Goal: Task Accomplishment & Management: Complete application form

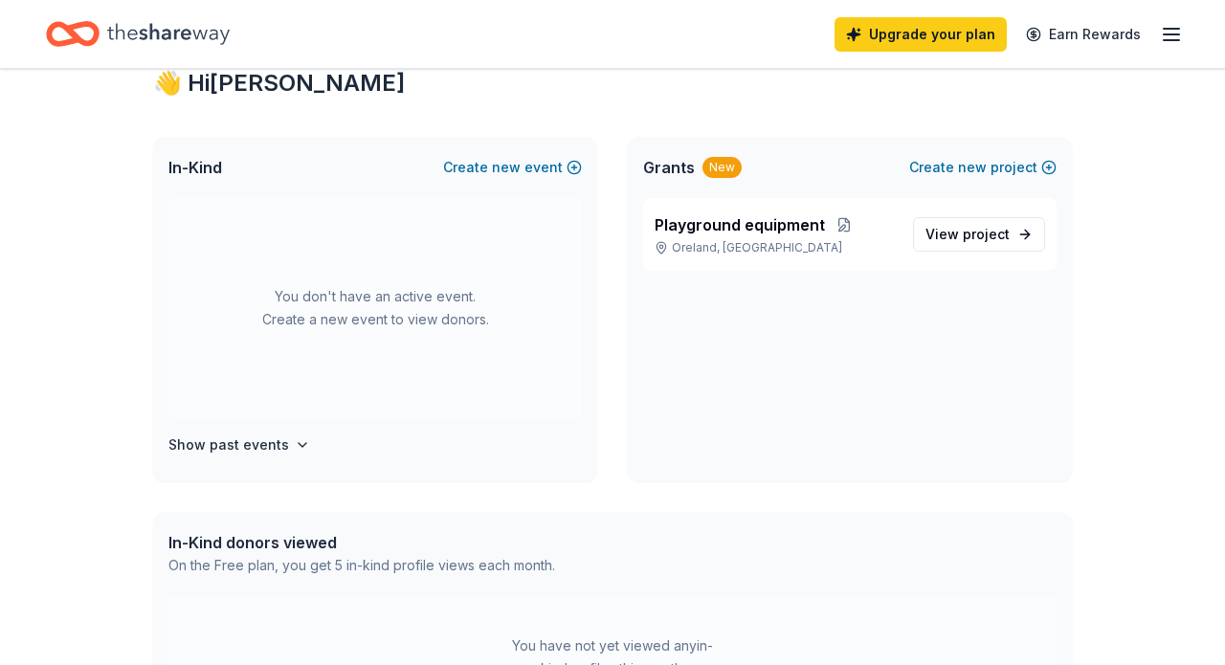
scroll to position [354, 0]
click at [518, 162] on span "new" at bounding box center [506, 167] width 29 height 23
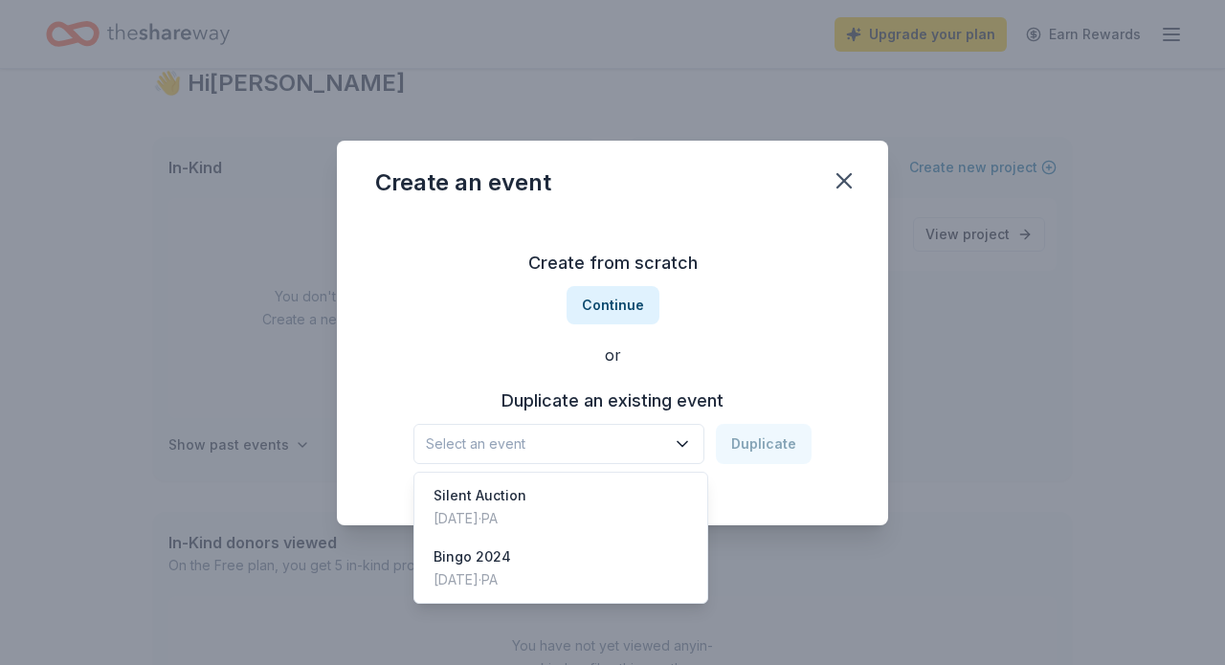
click at [686, 441] on icon "button" at bounding box center [682, 444] width 19 height 19
click at [491, 559] on div "Bingo 2024" at bounding box center [473, 557] width 78 height 23
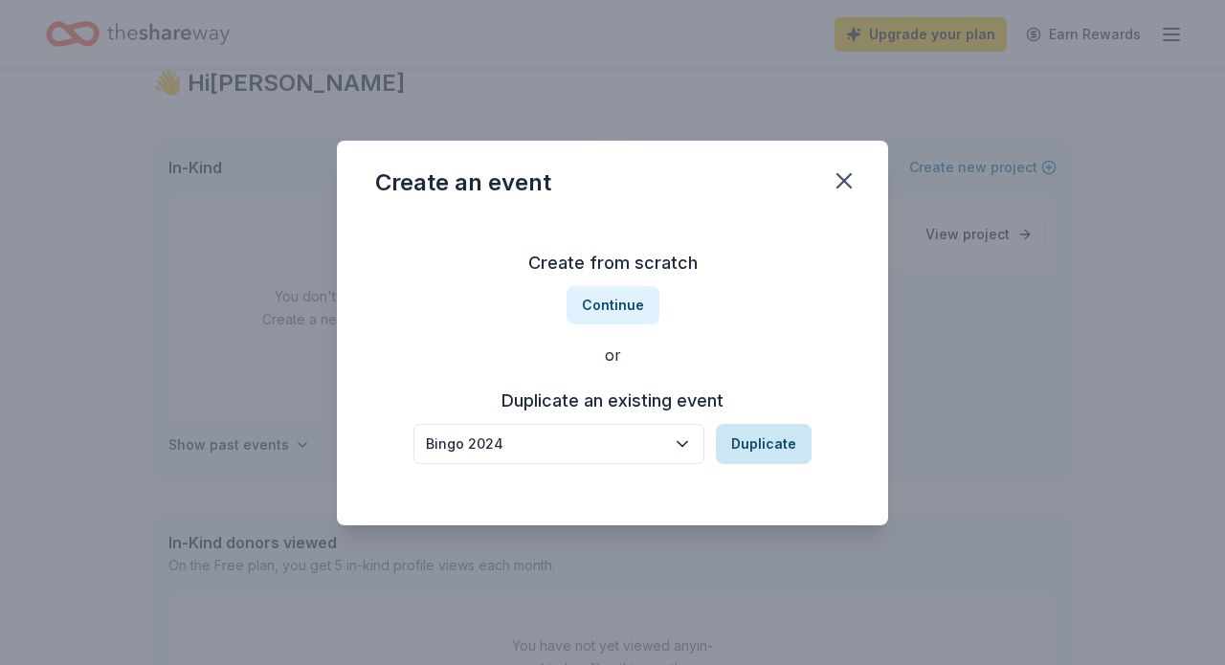
click at [782, 452] on button "Duplicate" at bounding box center [764, 444] width 96 height 40
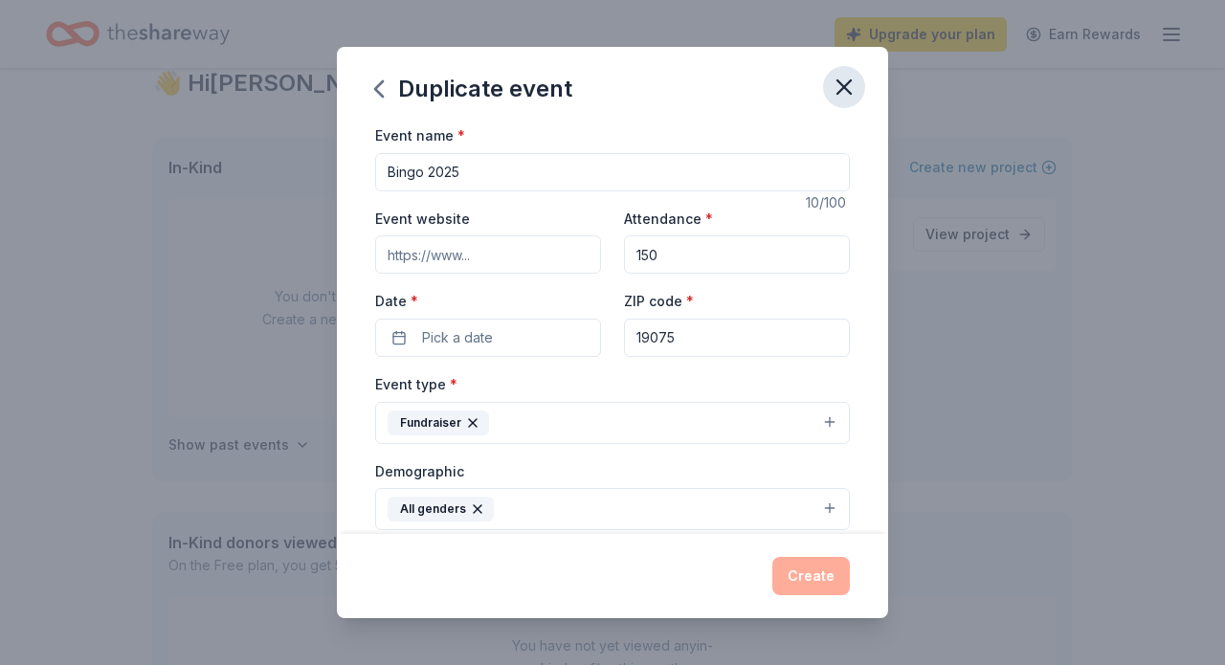
type input "Bingo 2025"
click at [846, 82] on icon "button" at bounding box center [844, 87] width 27 height 27
click at [837, 83] on icon "button" at bounding box center [844, 87] width 27 height 27
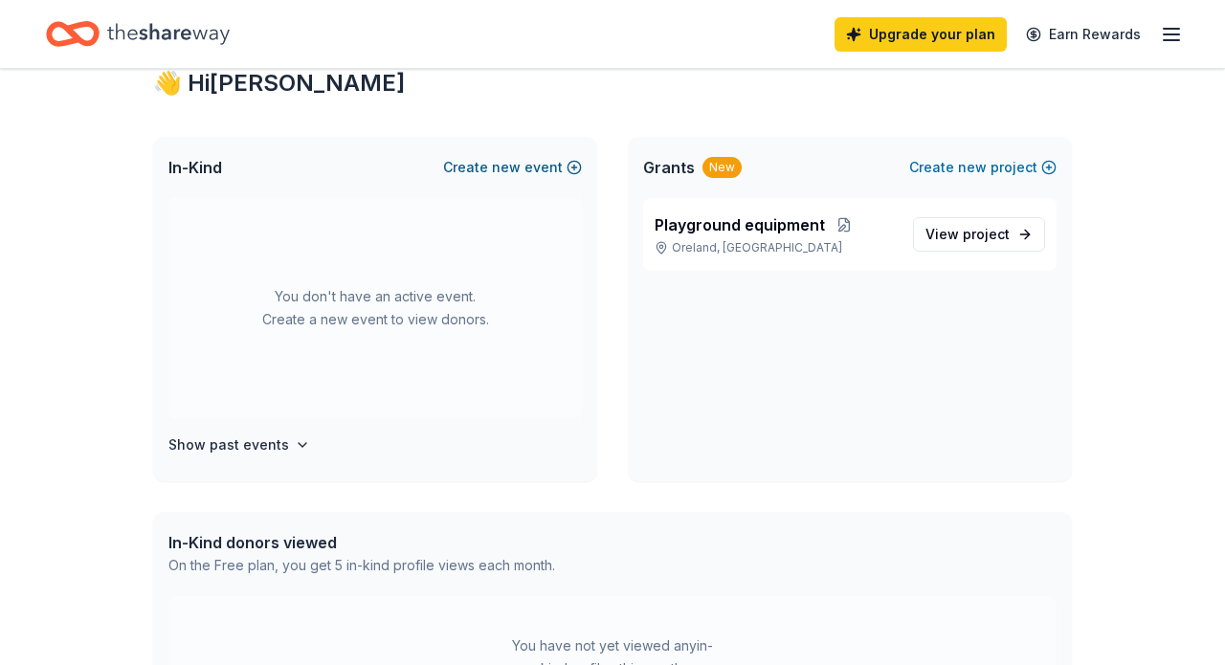
click at [507, 167] on span "new" at bounding box center [506, 167] width 29 height 23
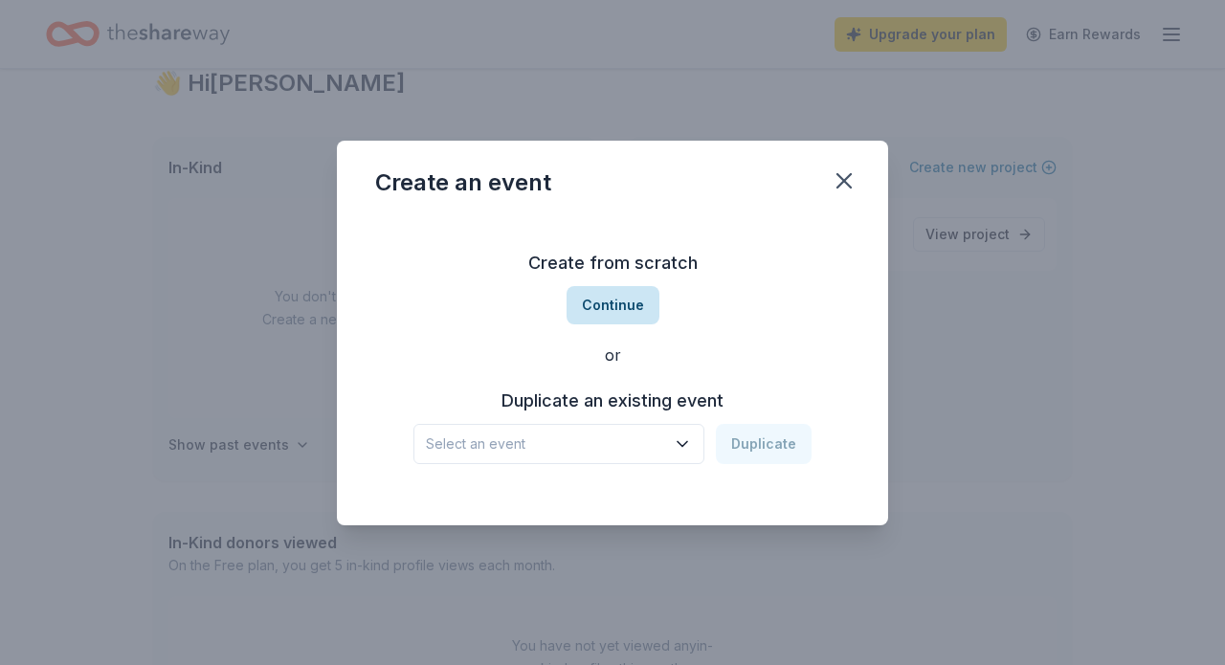
click at [608, 302] on button "Continue" at bounding box center [613, 305] width 93 height 38
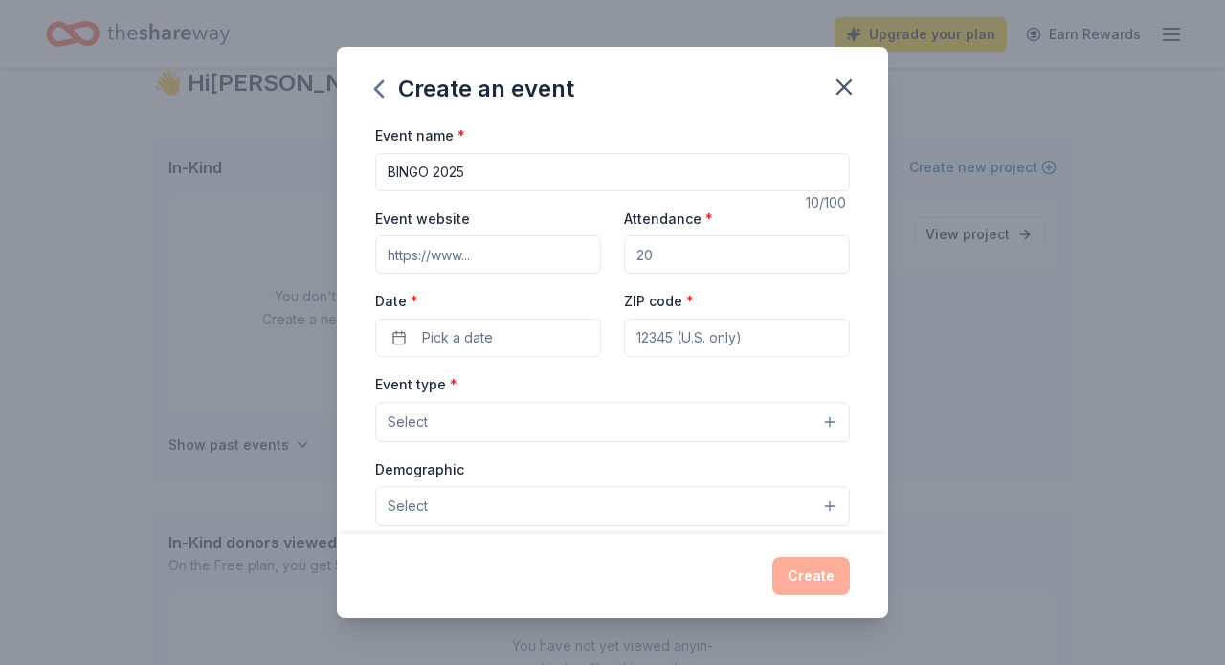
type input "BINGO 2025"
click at [387, 254] on input "Event website" at bounding box center [488, 255] width 226 height 38
click at [637, 255] on input "Attendance *" at bounding box center [737, 255] width 226 height 38
type input "150"
click at [422, 335] on span "Pick a date" at bounding box center [457, 337] width 71 height 23
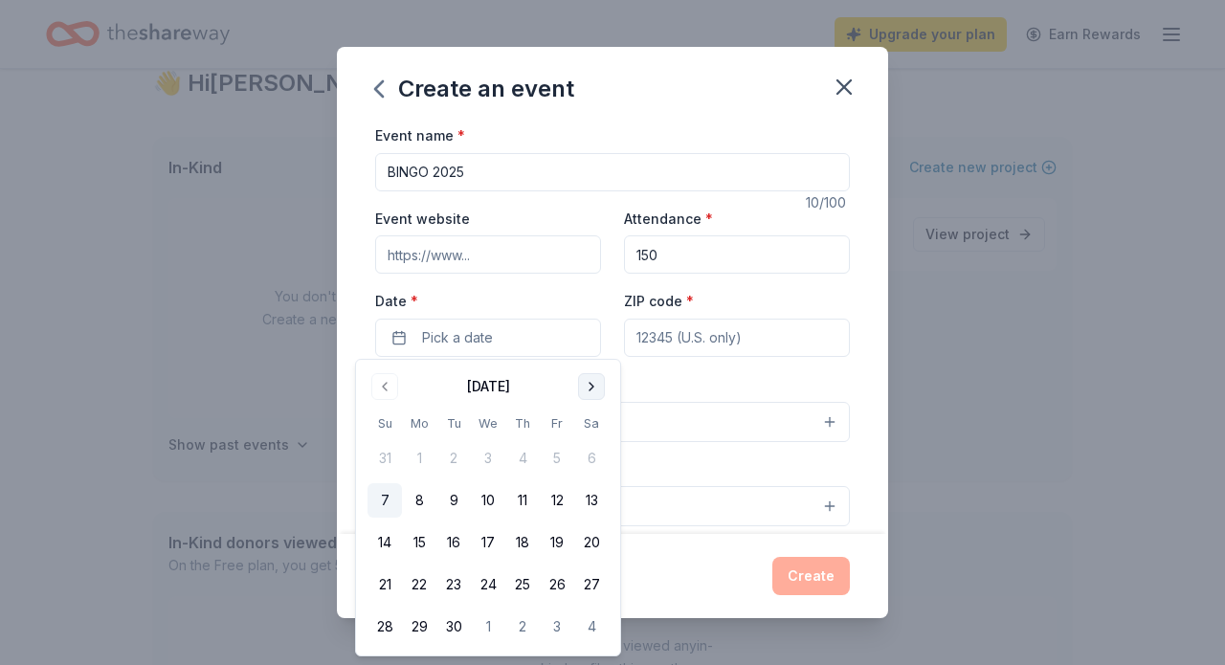
click at [592, 385] on button "Go to next month" at bounding box center [591, 386] width 27 height 27
click at [566, 498] on button "10" at bounding box center [557, 500] width 34 height 34
click at [727, 360] on div "Event name * BINGO 2025 10 /100 Event website Attendance * 150 Date * 10/10/202…" at bounding box center [612, 566] width 475 height 885
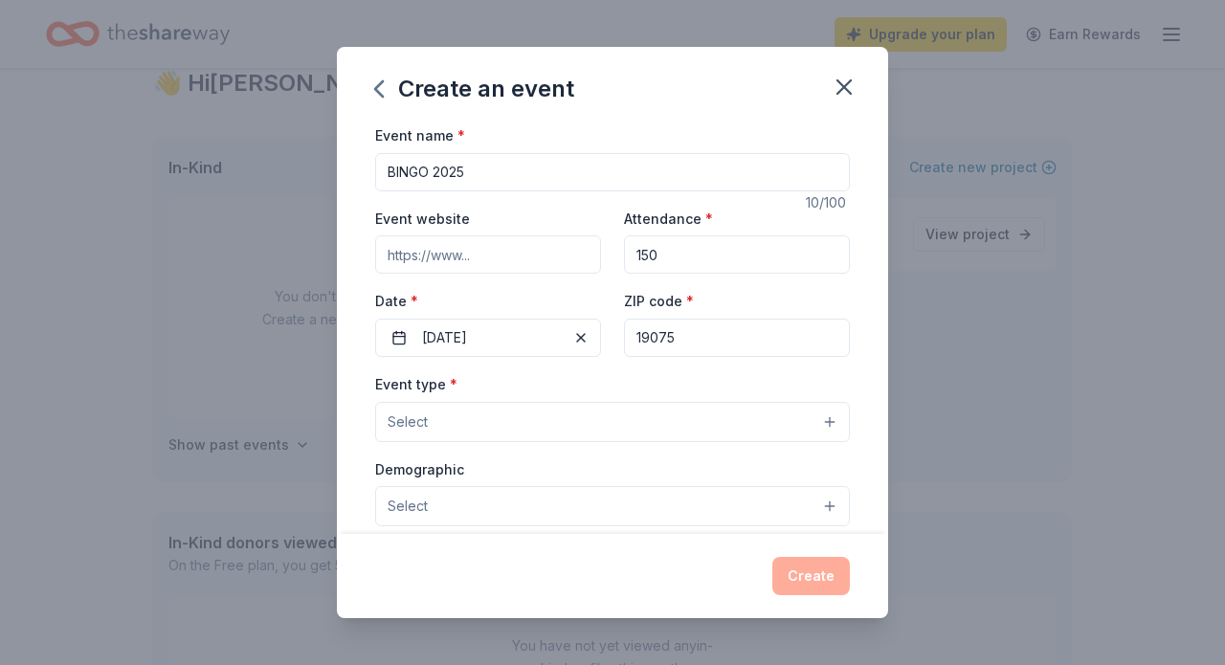
type input "19075"
click at [392, 417] on span "Select" at bounding box center [408, 422] width 40 height 23
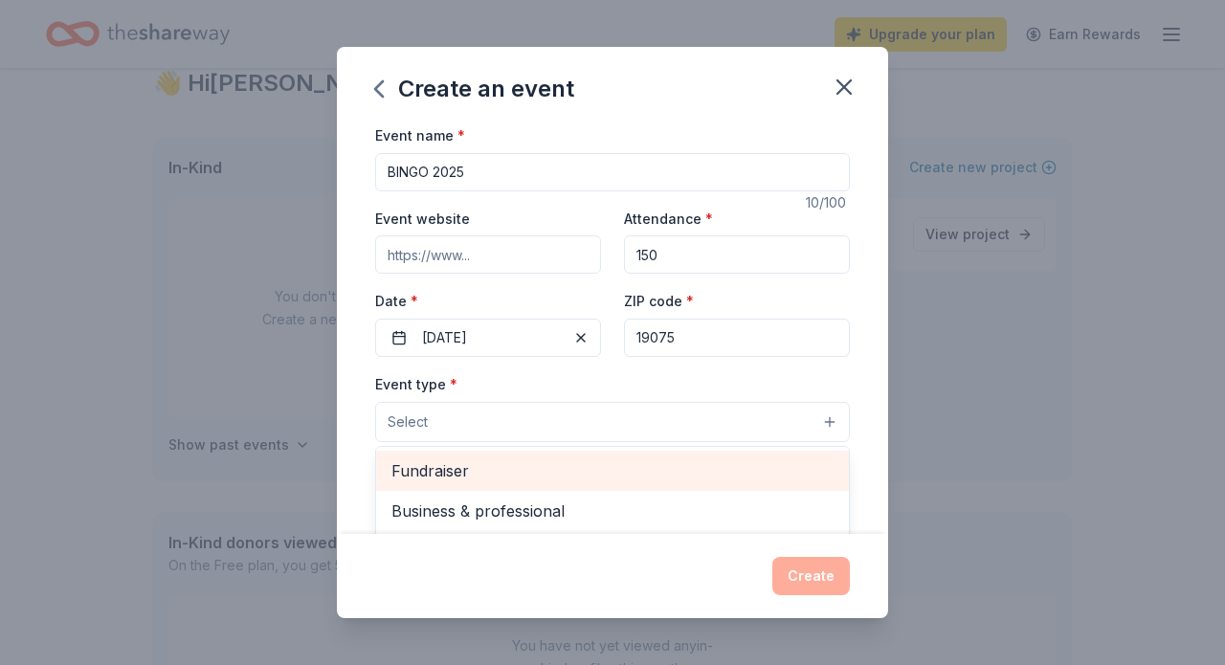
click at [410, 461] on span "Fundraiser" at bounding box center [613, 471] width 442 height 25
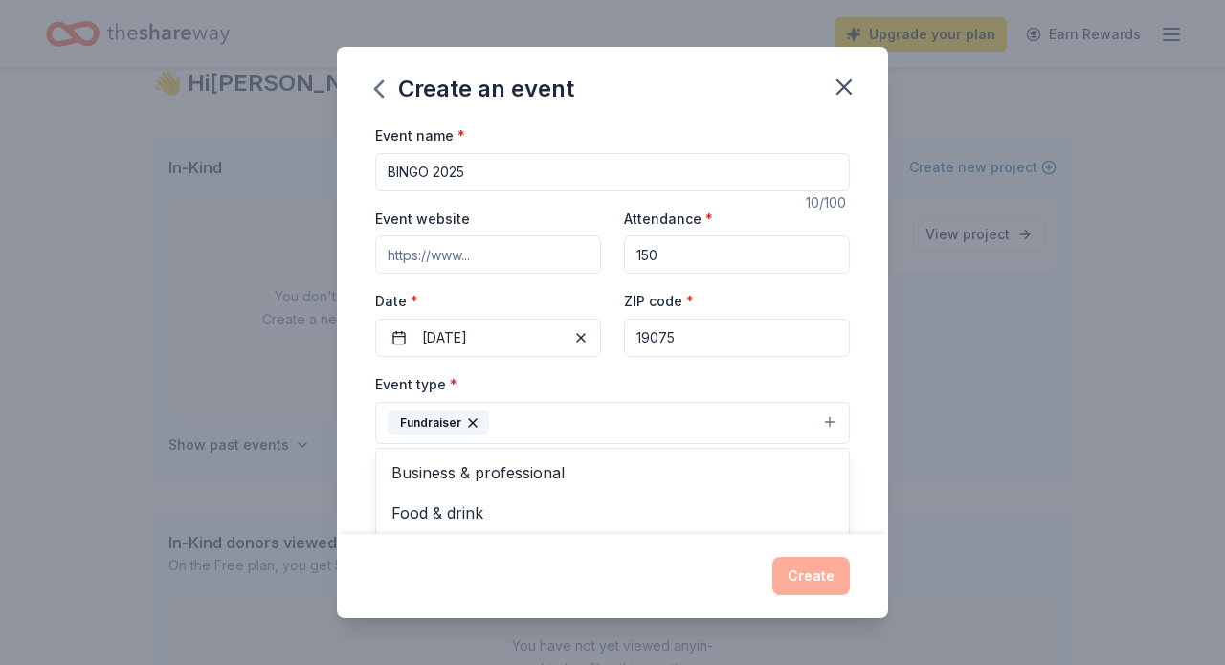
click at [855, 356] on div "Event name * BINGO 2025 10 /100 Event website Attendance * 150 Date * 10/10/202…" at bounding box center [612, 329] width 551 height 411
click at [832, 505] on button "Select" at bounding box center [612, 508] width 475 height 40
click at [395, 503] on span "Select" at bounding box center [408, 508] width 40 height 23
click at [393, 254] on input "Event website" at bounding box center [488, 255] width 226 height 38
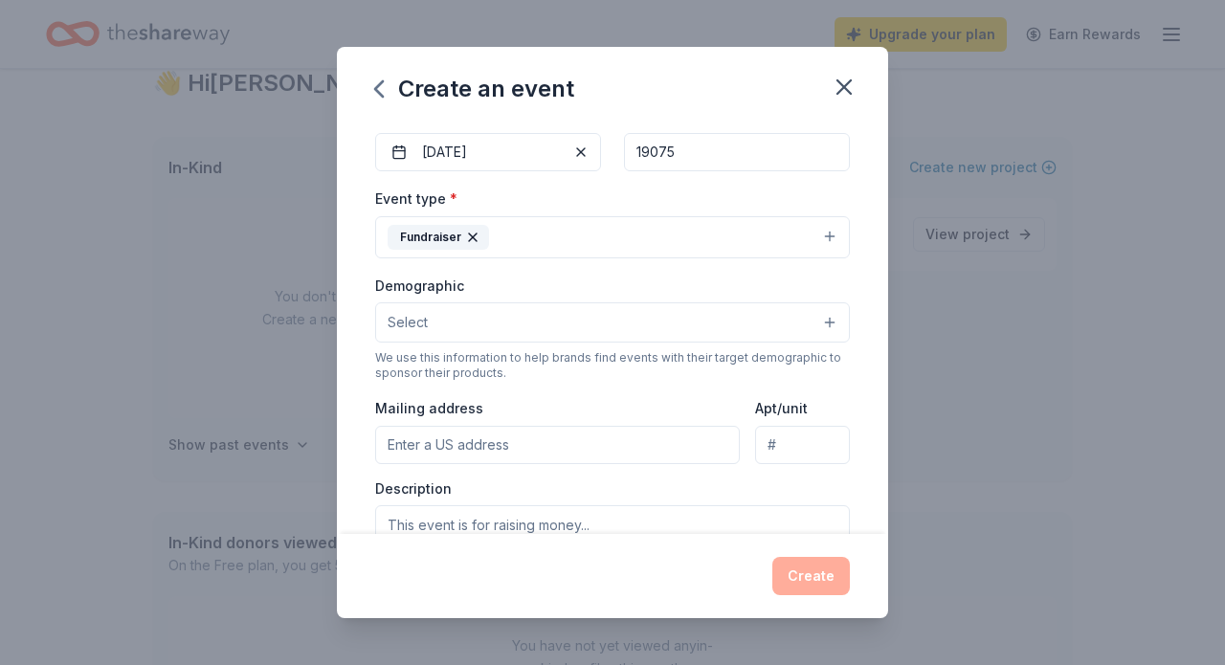
scroll to position [177, 0]
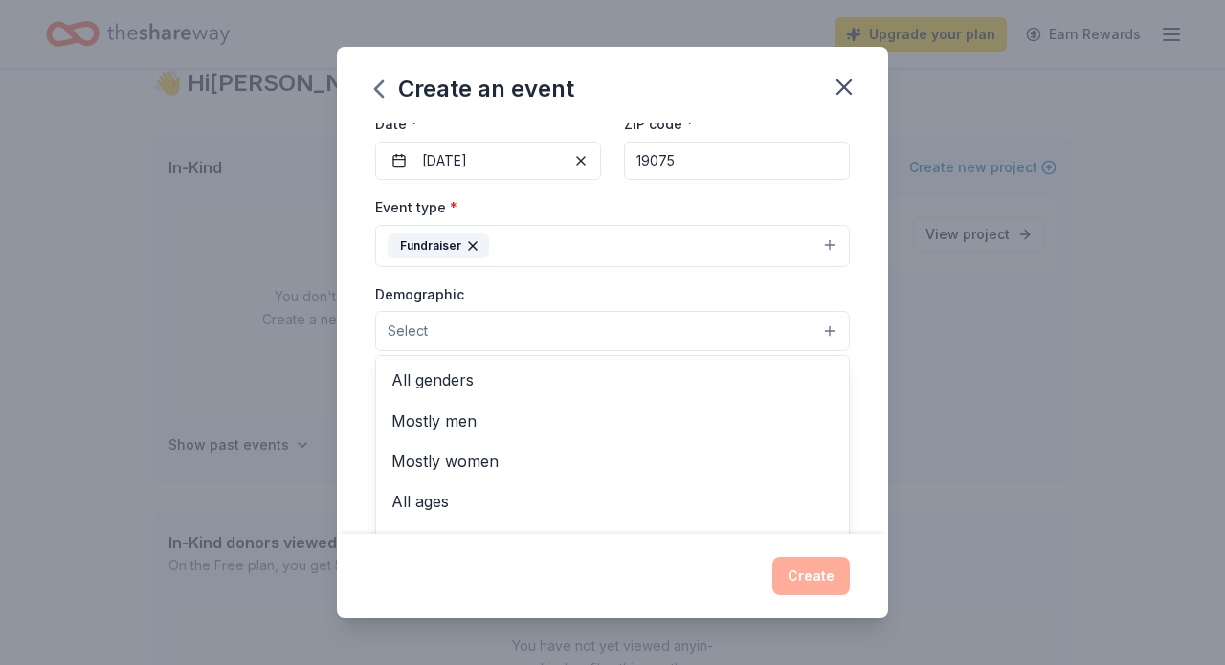
click at [826, 325] on button "Select" at bounding box center [612, 331] width 475 height 40
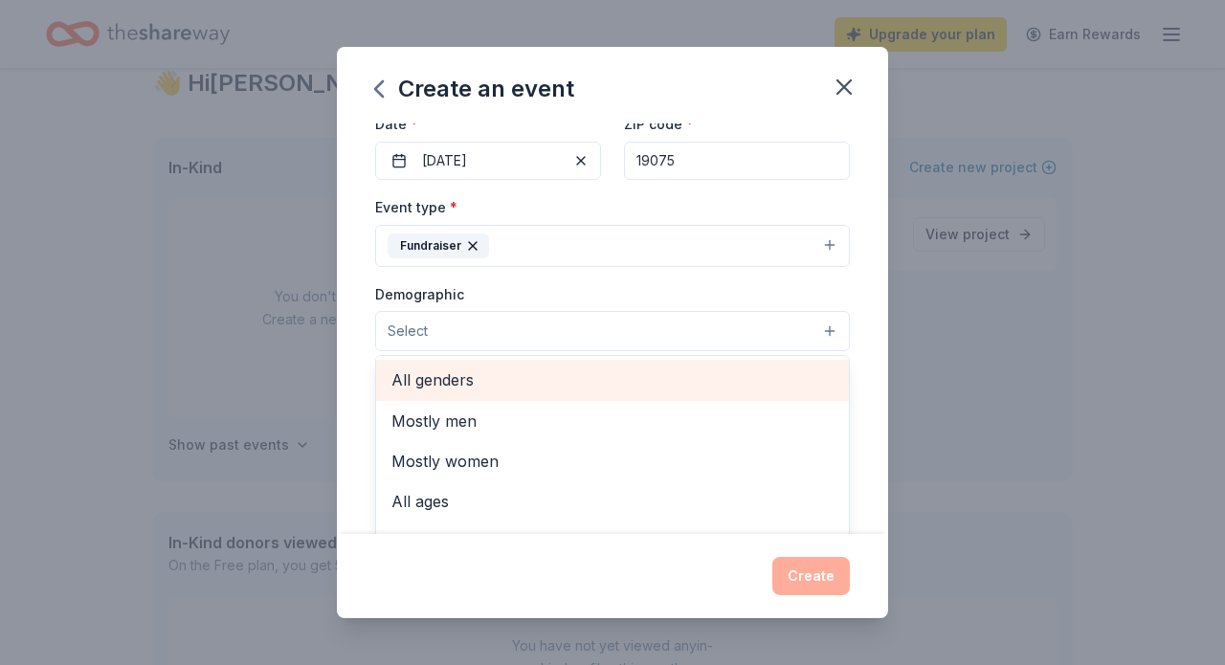
click at [472, 378] on span "All genders" at bounding box center [613, 380] width 442 height 25
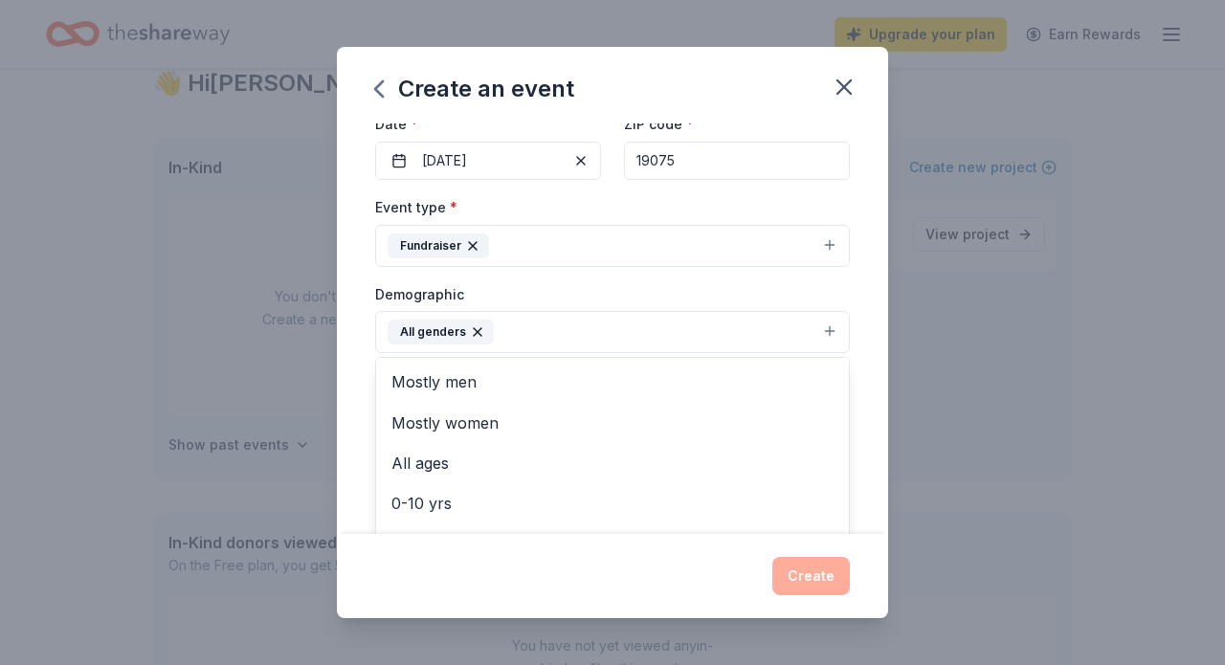
scroll to position [0, 0]
click at [858, 292] on div "Event name * BINGO 2025 10 /100 Event website Attendance * 150 Date * 10/10/202…" at bounding box center [612, 329] width 551 height 411
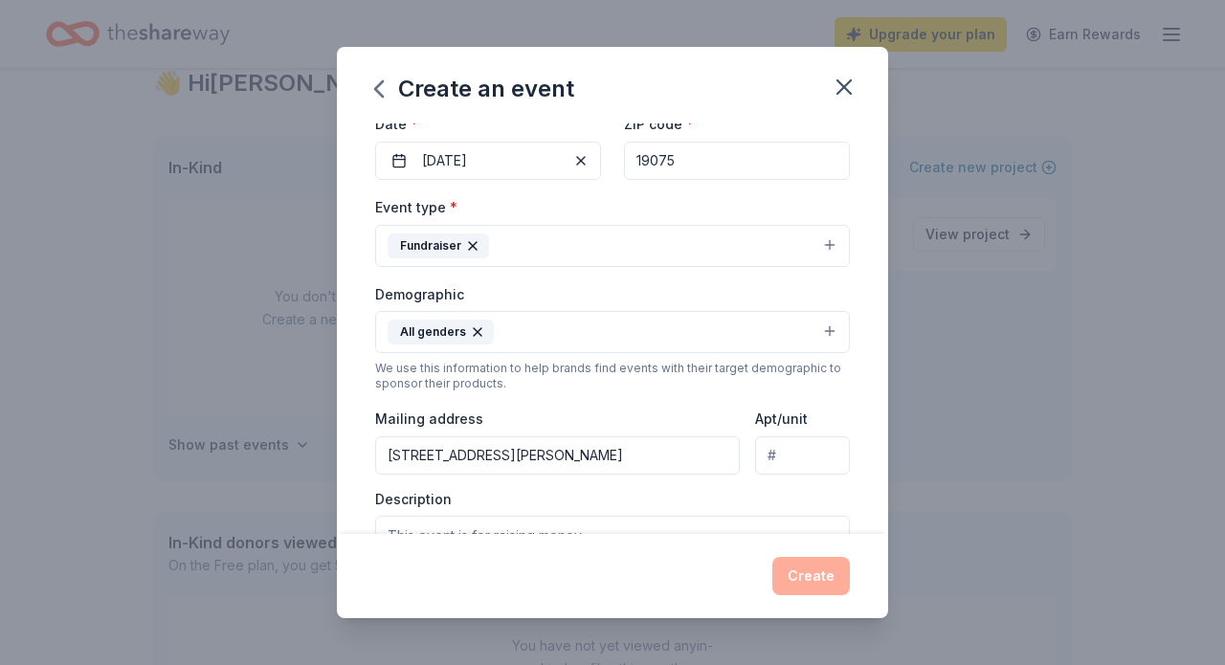
type input "120 Allison Road, Oreland, PA, 19075"
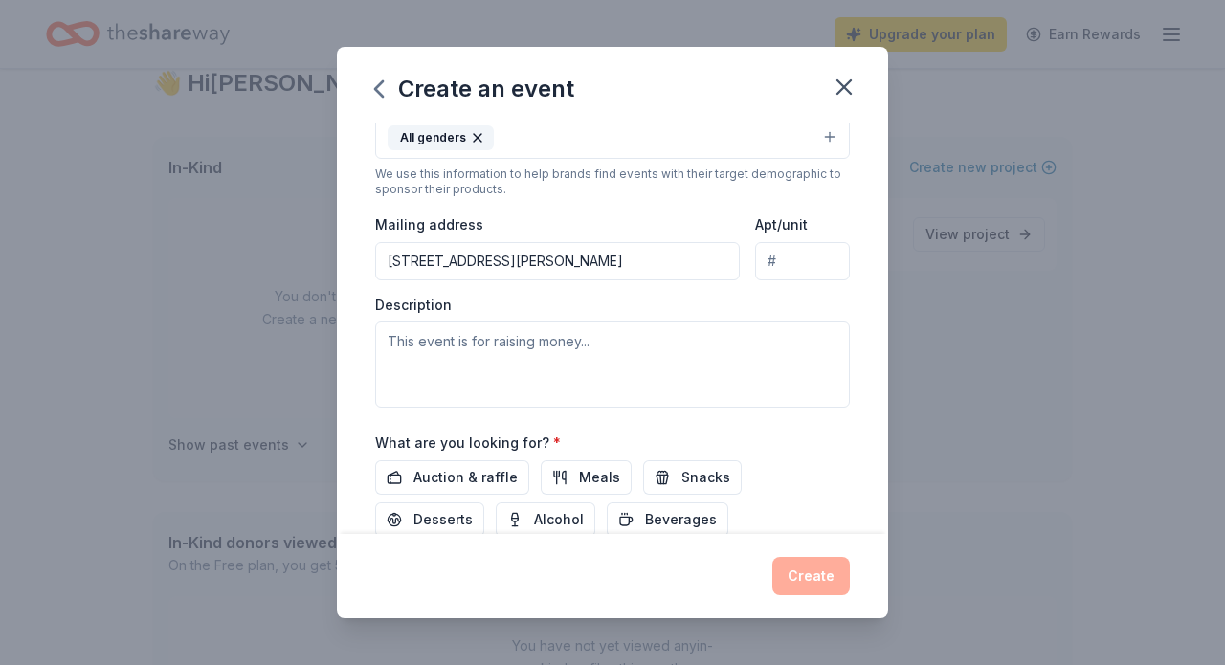
scroll to position [381, 0]
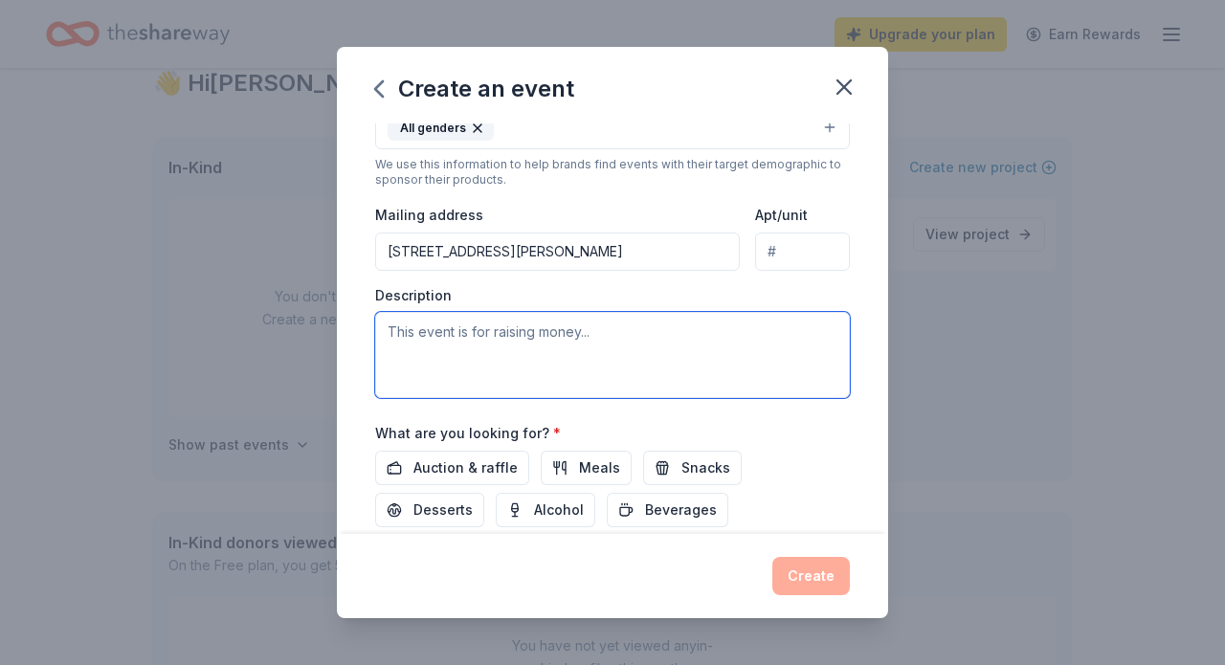
click at [388, 327] on textarea at bounding box center [612, 355] width 475 height 86
click at [659, 330] on textarea "Bingo night to raise money for our centers playground" at bounding box center [612, 355] width 475 height 86
click at [759, 330] on textarea "Bingo night to raise money for our centers new playground" at bounding box center [612, 355] width 475 height 86
type textarea "Bingo night to raise money for our centers new playground."
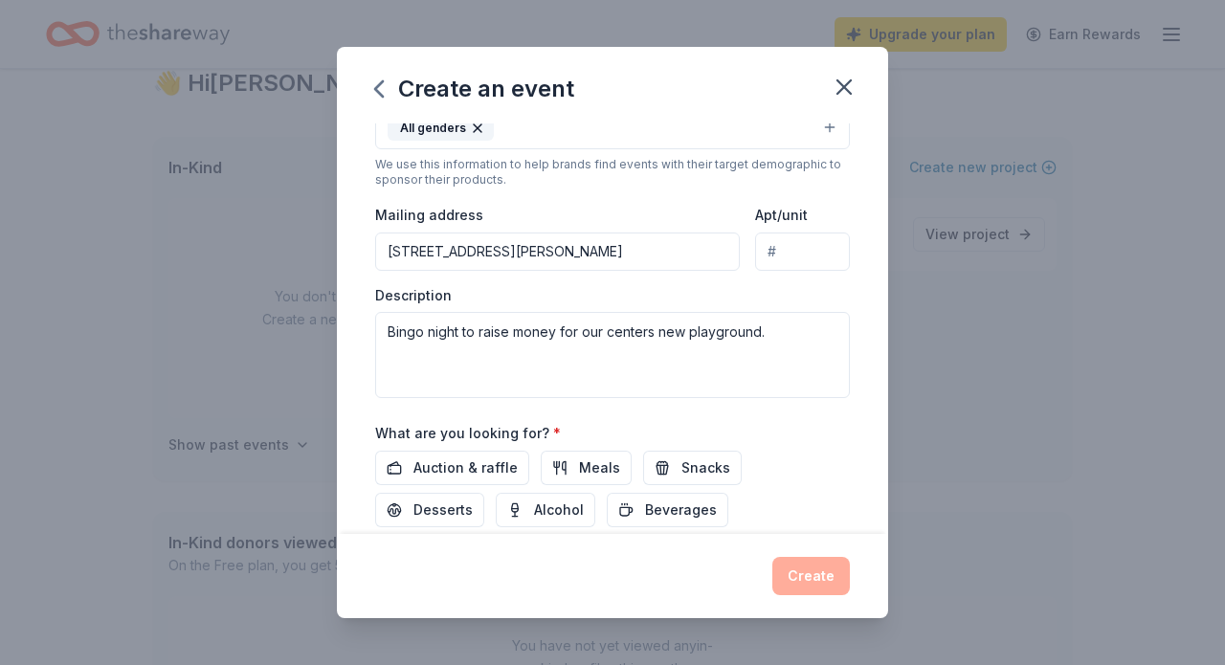
click at [870, 307] on div "Event name * BINGO 2025 10 /100 Event website Attendance * 150 Date * 10/10/202…" at bounding box center [612, 329] width 551 height 411
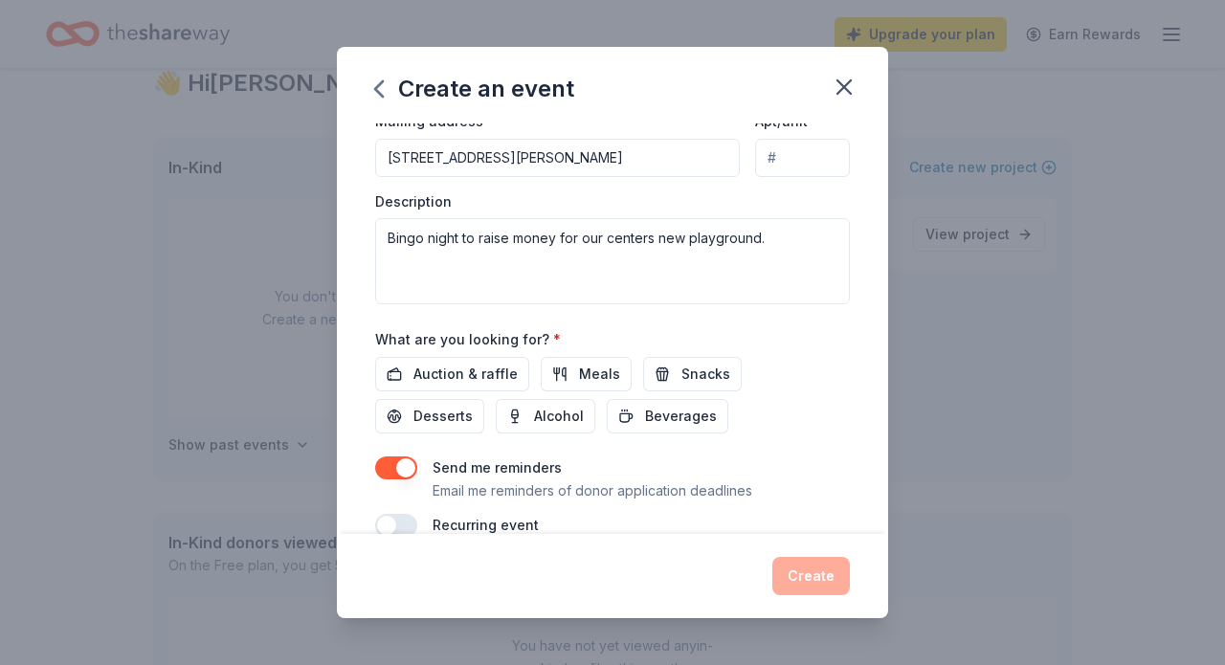
scroll to position [484, 0]
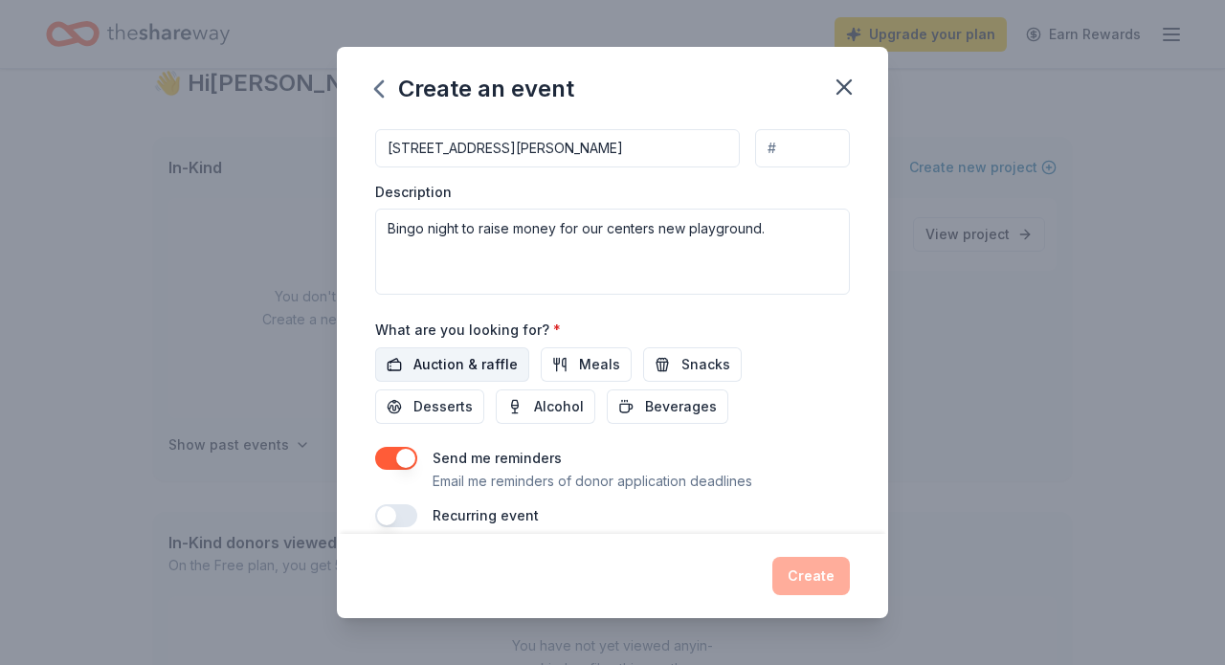
click at [455, 362] on span "Auction & raffle" at bounding box center [466, 364] width 104 height 23
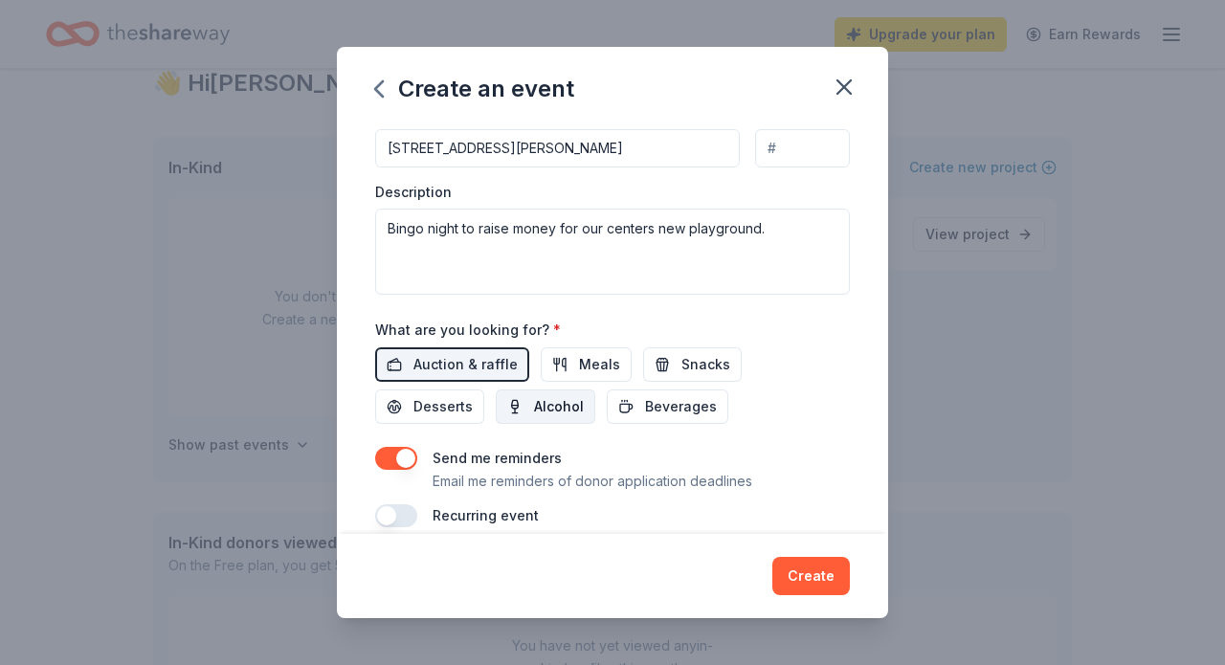
click at [534, 402] on span "Alcohol" at bounding box center [559, 406] width 50 height 23
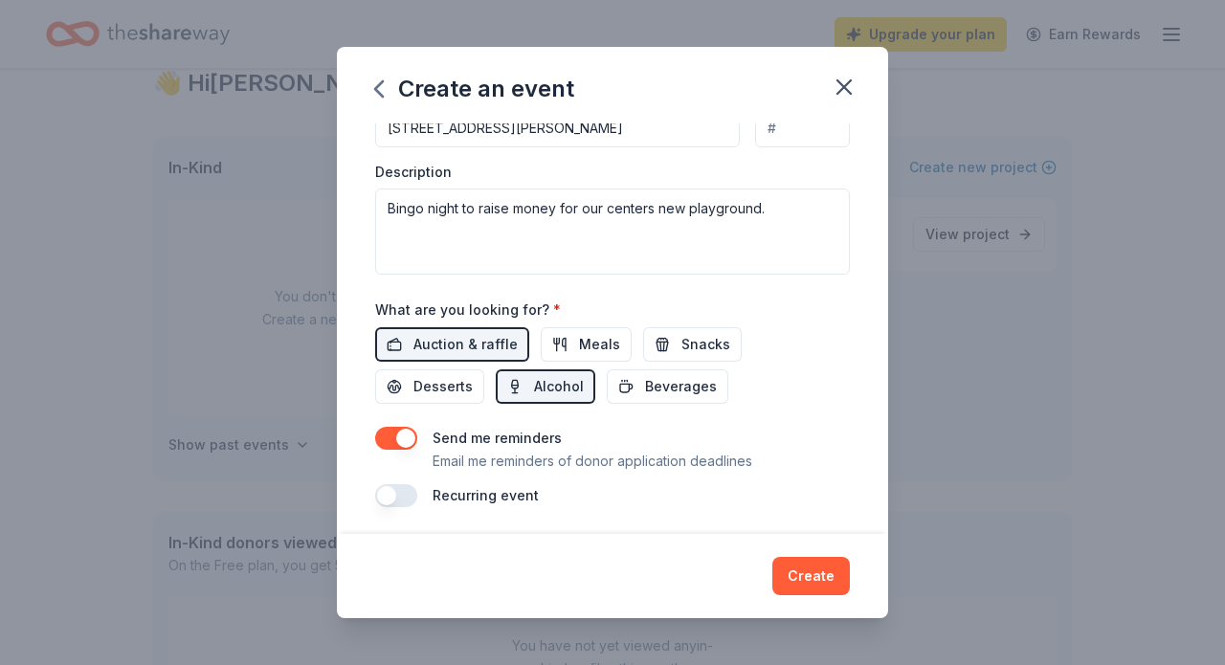
scroll to position [504, 0]
click at [823, 579] on button "Create" at bounding box center [812, 576] width 78 height 38
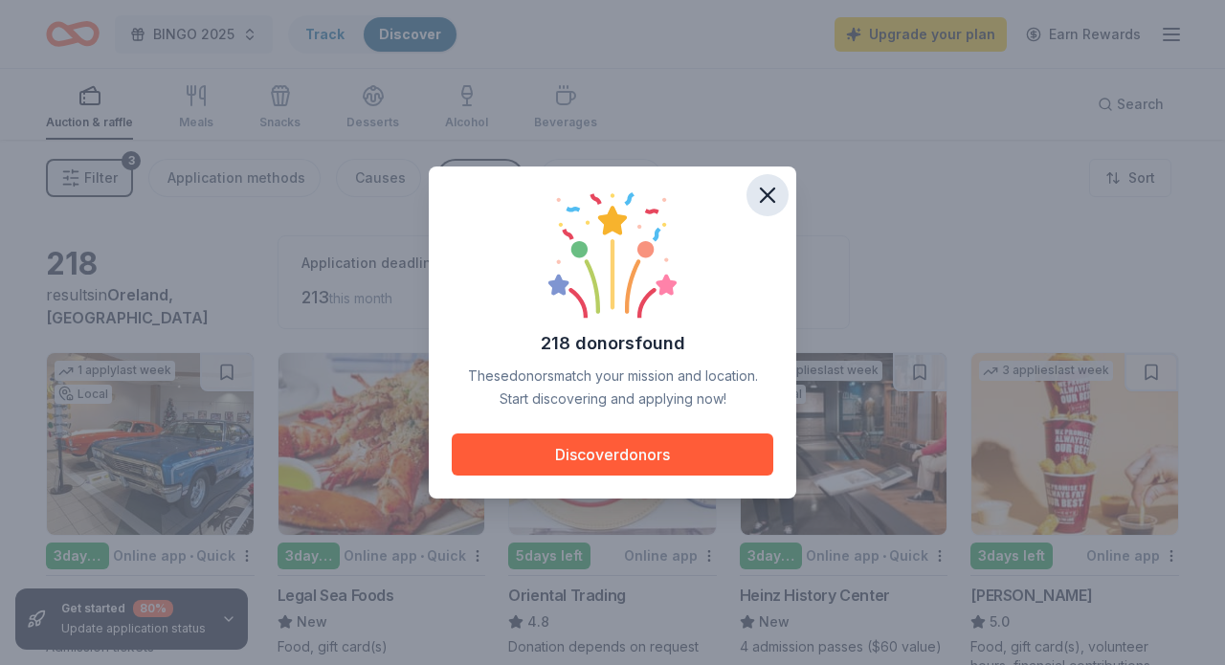
click at [768, 191] on icon "button" at bounding box center [767, 195] width 27 height 27
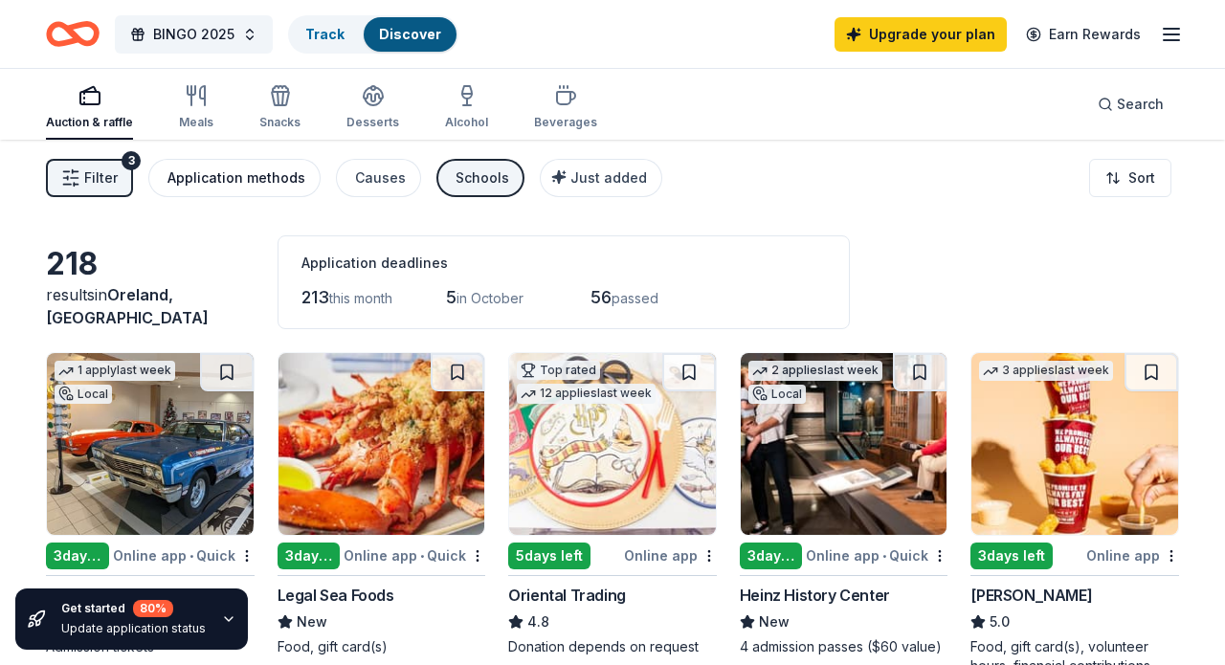
click at [242, 180] on div "Application methods" at bounding box center [237, 178] width 138 height 23
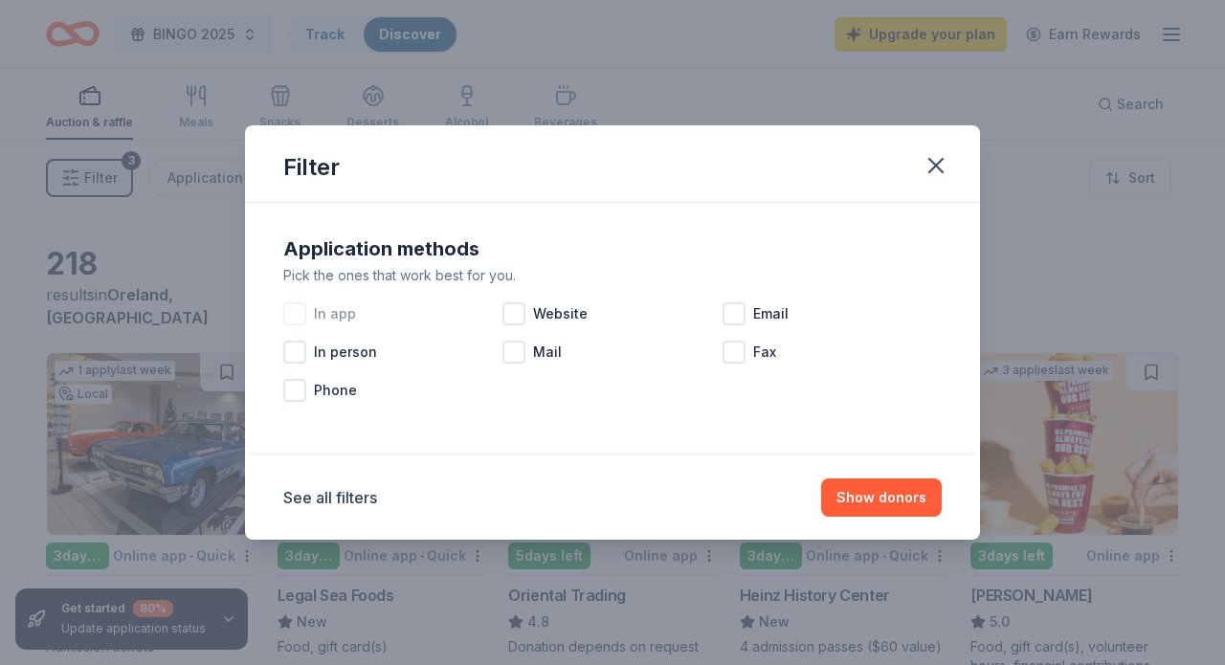
click at [299, 318] on div at bounding box center [294, 314] width 23 height 23
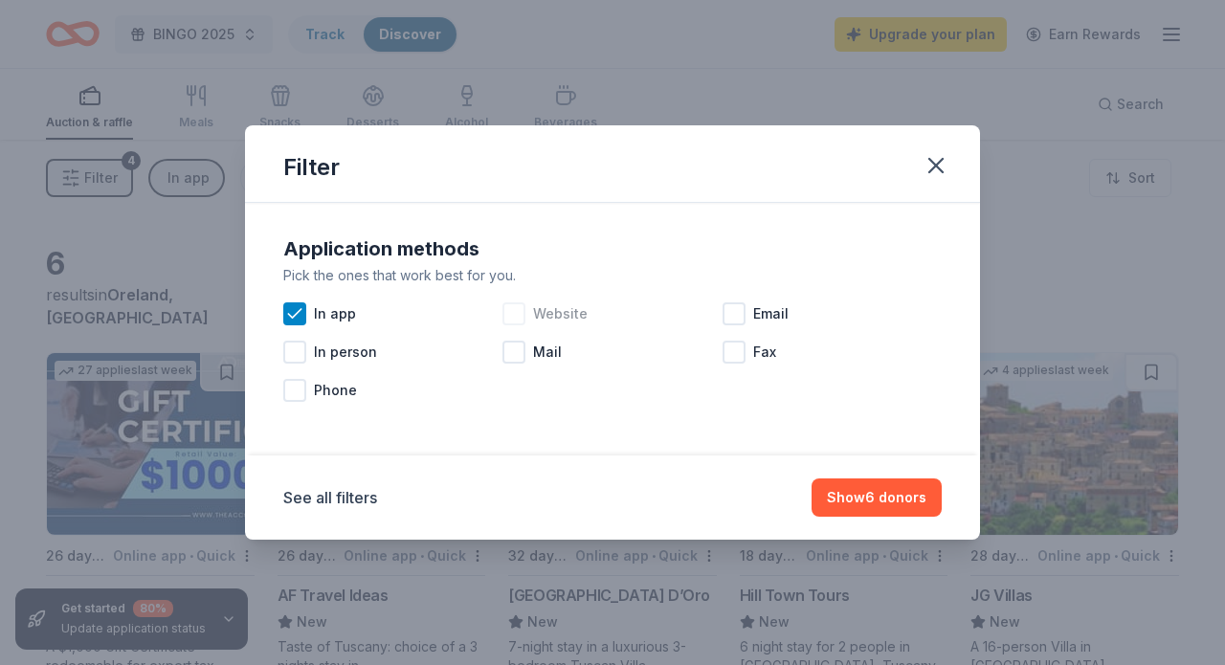
click at [522, 312] on div at bounding box center [514, 314] width 23 height 23
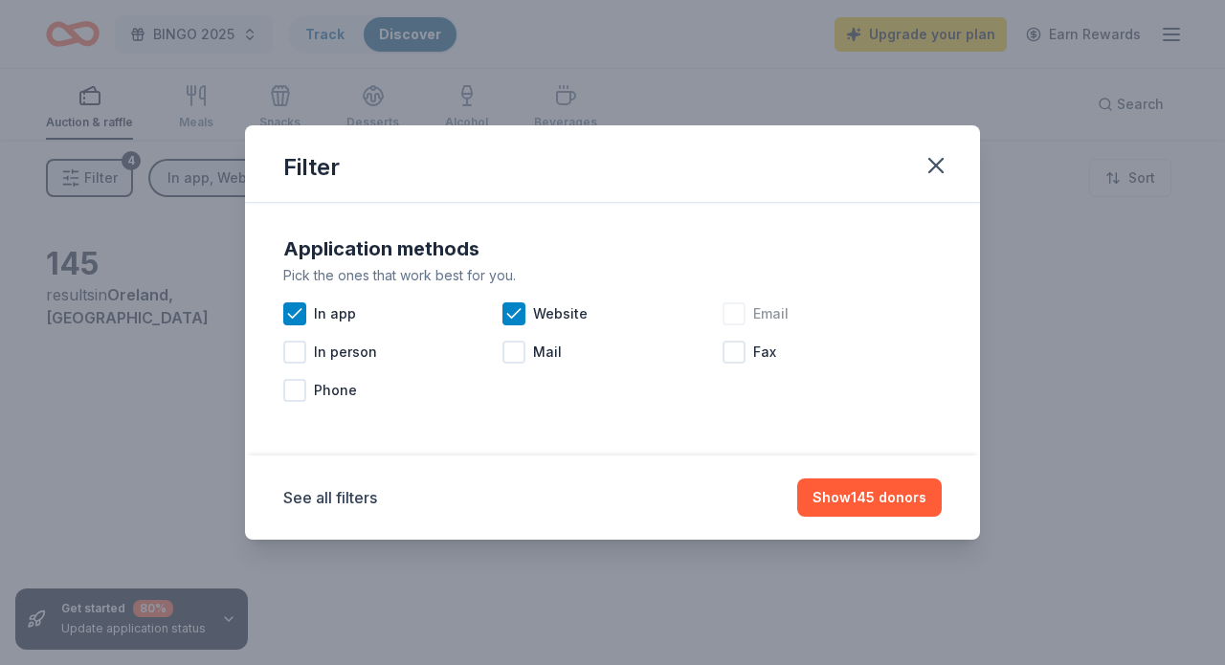
click at [735, 307] on div at bounding box center [734, 314] width 23 height 23
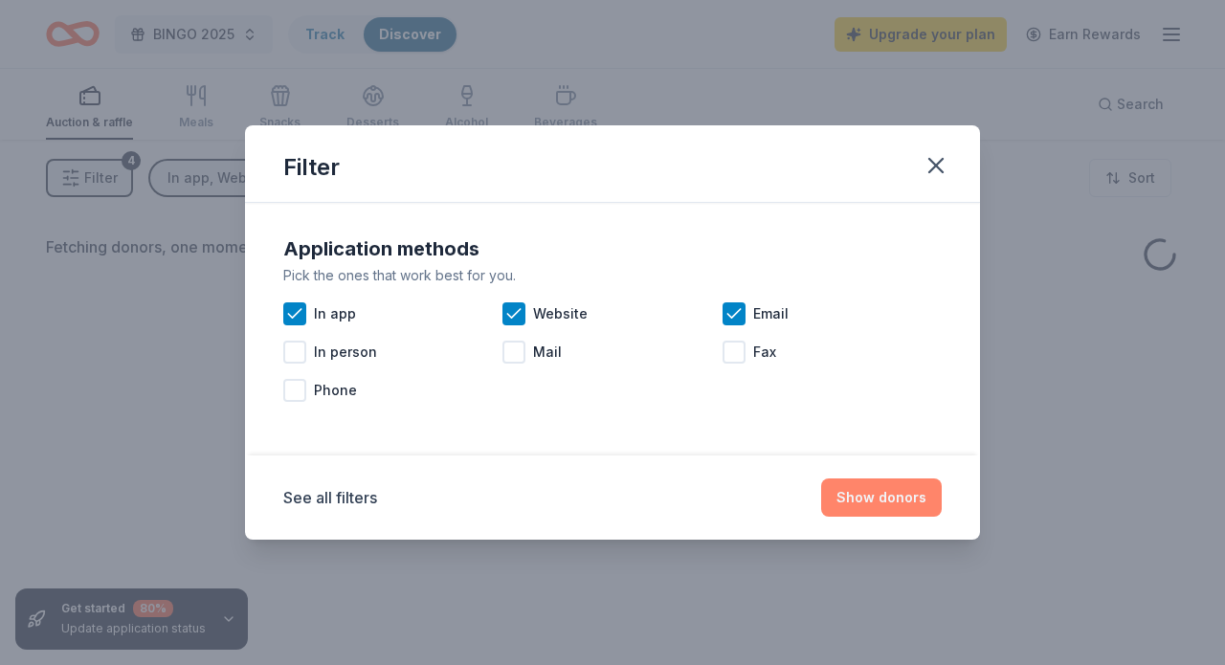
click at [898, 501] on button "Show donors" at bounding box center [881, 498] width 121 height 38
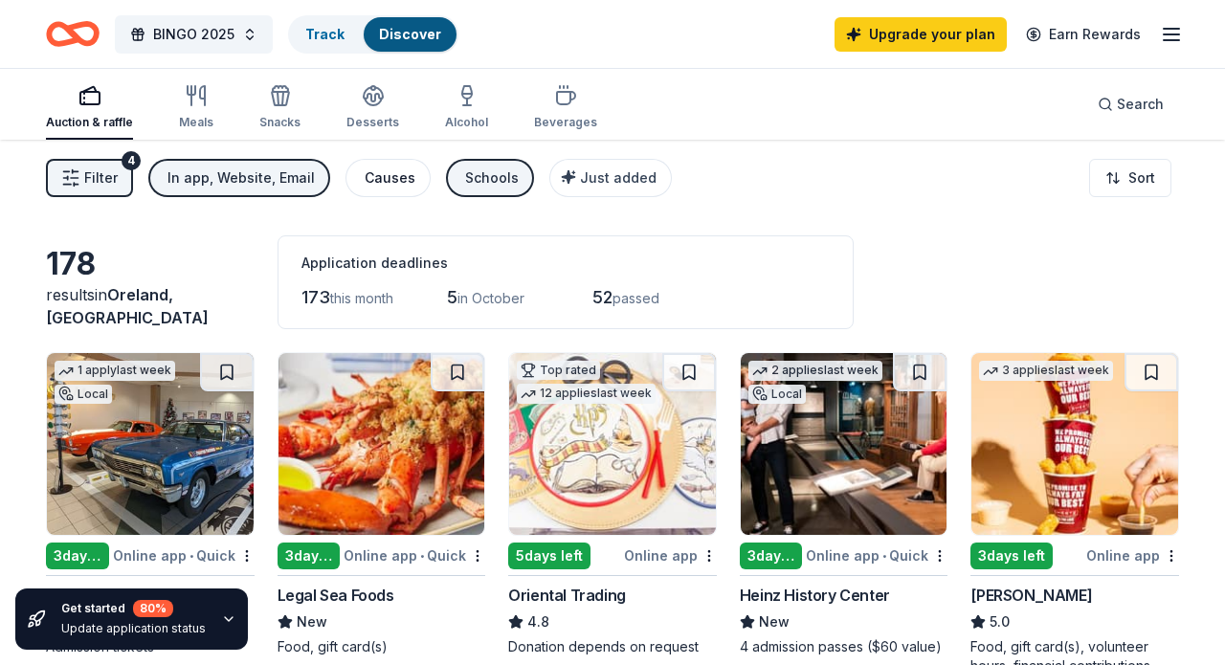
click at [382, 181] on div "Causes" at bounding box center [390, 178] width 51 height 23
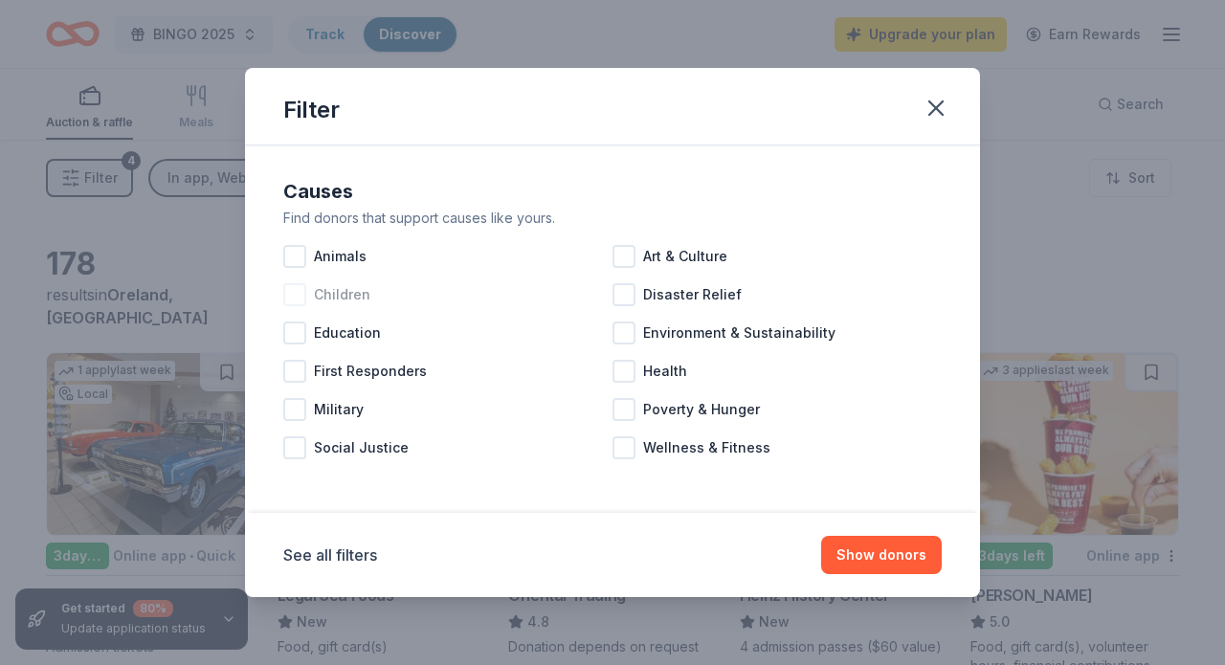
click at [296, 302] on div at bounding box center [294, 294] width 23 height 23
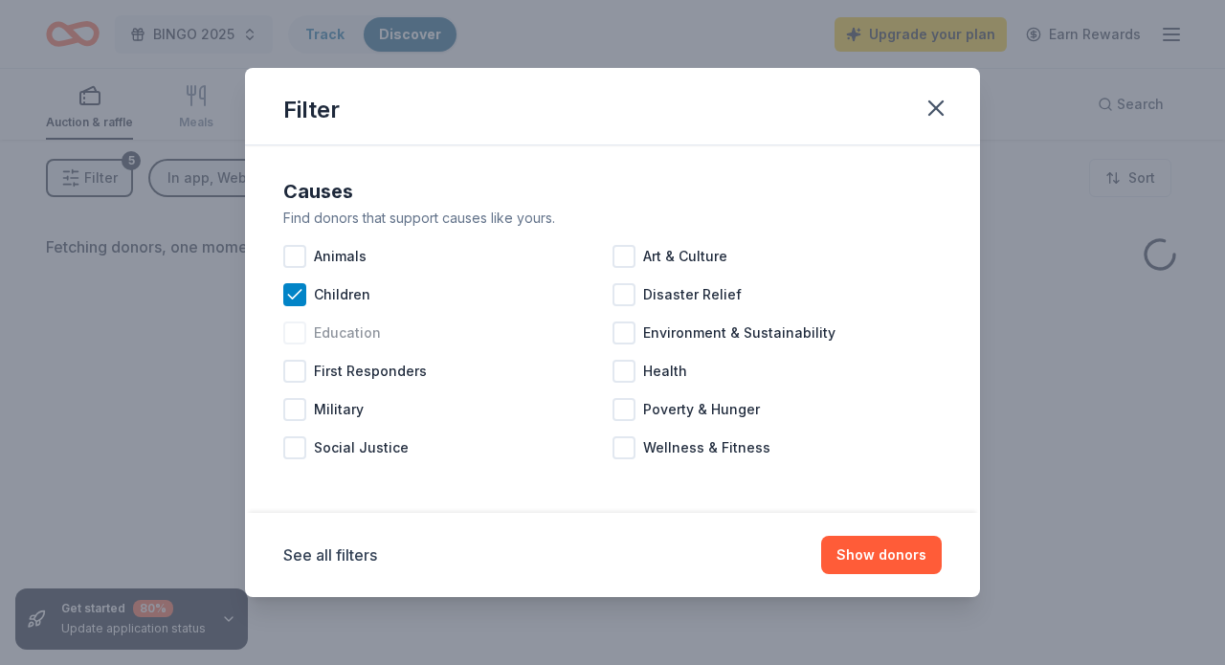
click at [291, 338] on div at bounding box center [294, 333] width 23 height 23
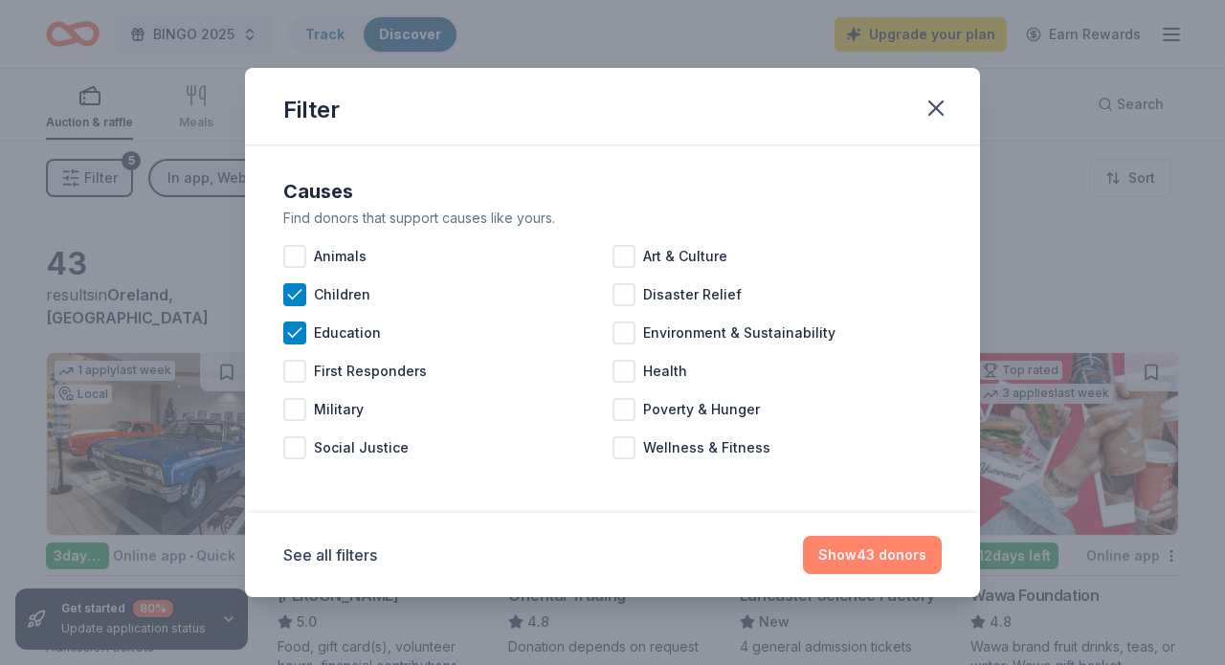
click at [882, 559] on button "Show 43 donors" at bounding box center [872, 555] width 139 height 38
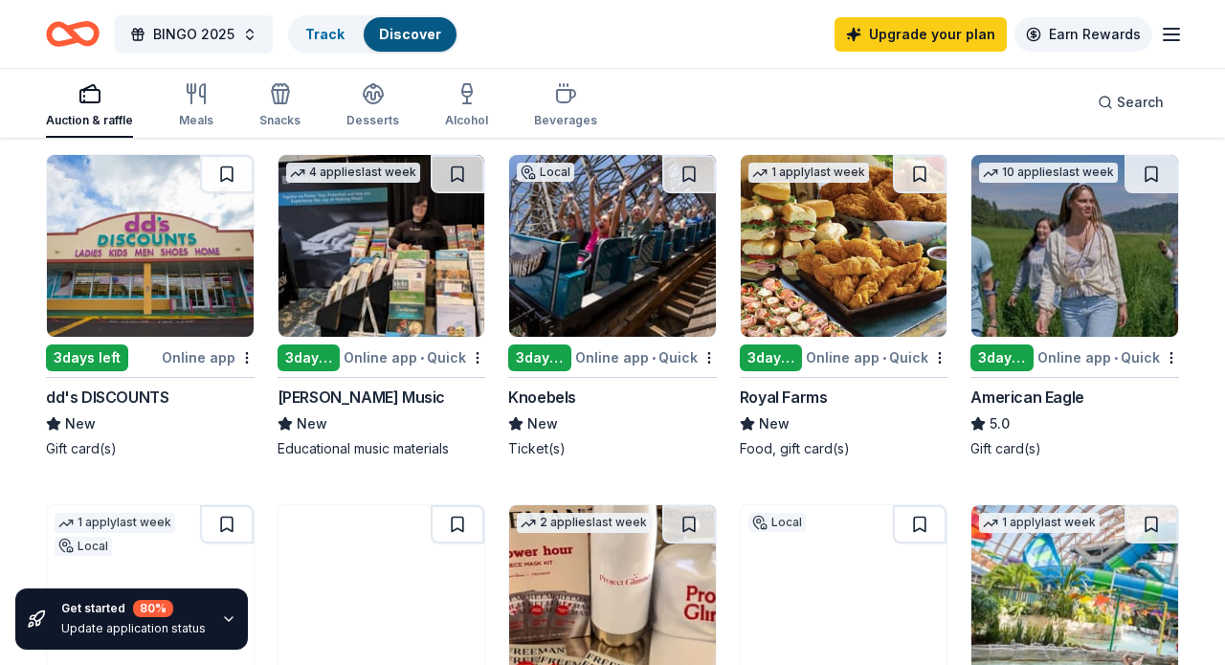
scroll to position [905, 0]
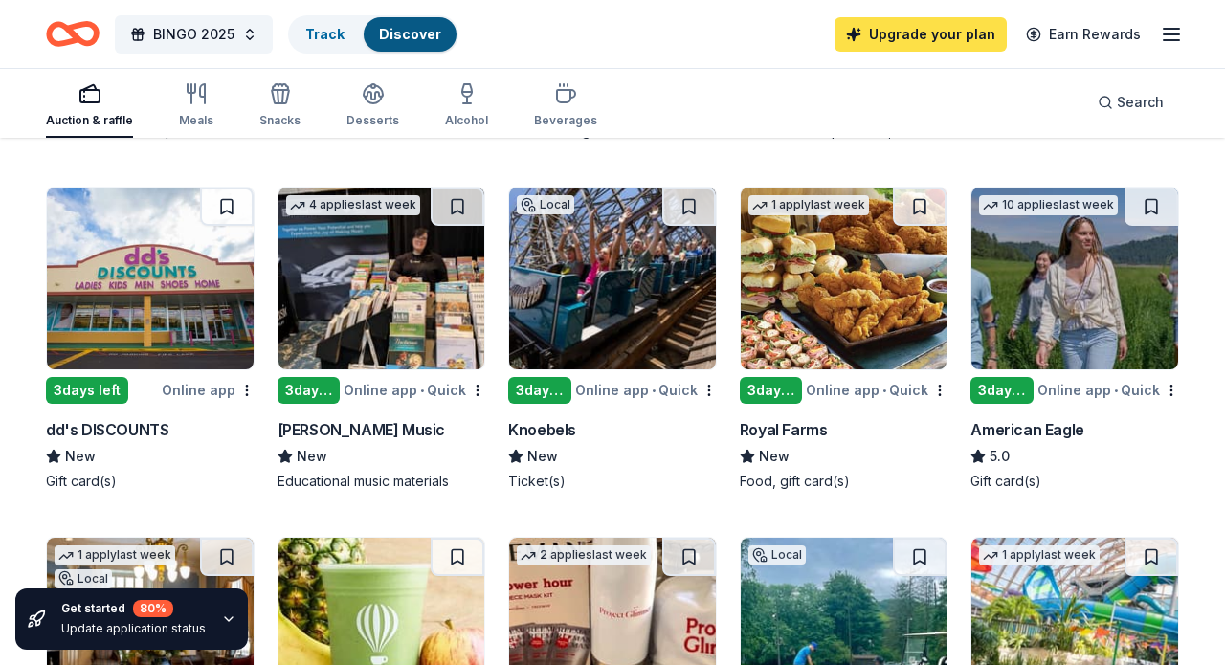
click at [894, 33] on link "Upgrade your plan" at bounding box center [921, 34] width 172 height 34
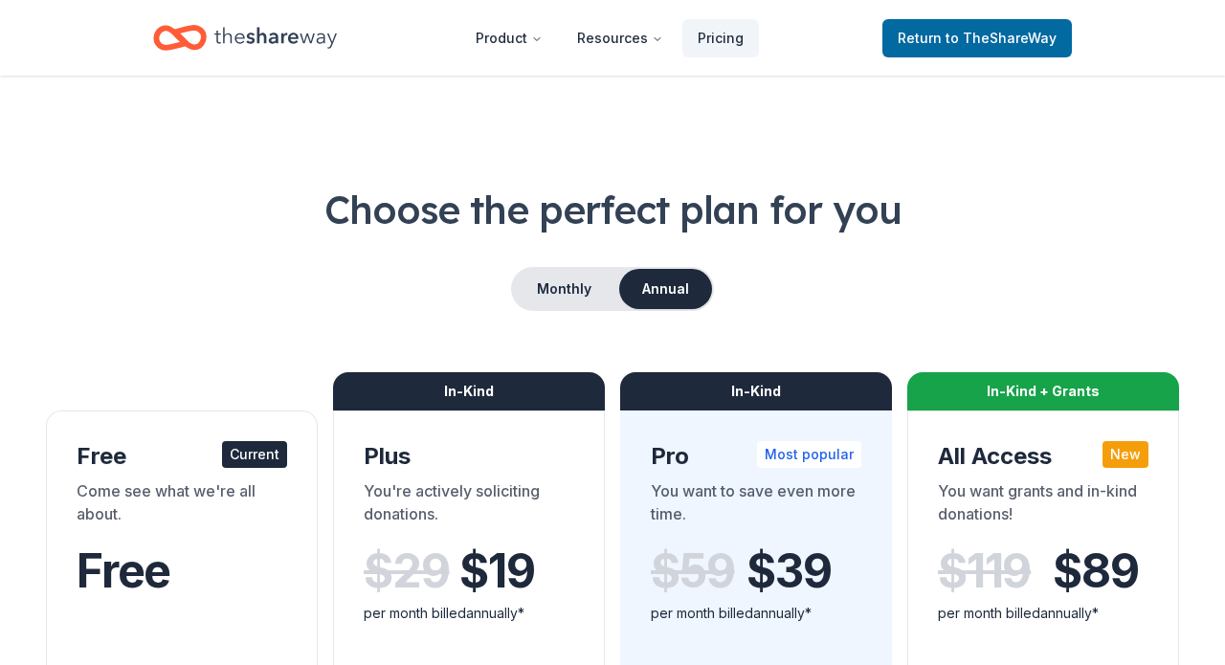
click at [273, 38] on icon "Home" at bounding box center [275, 37] width 123 height 21
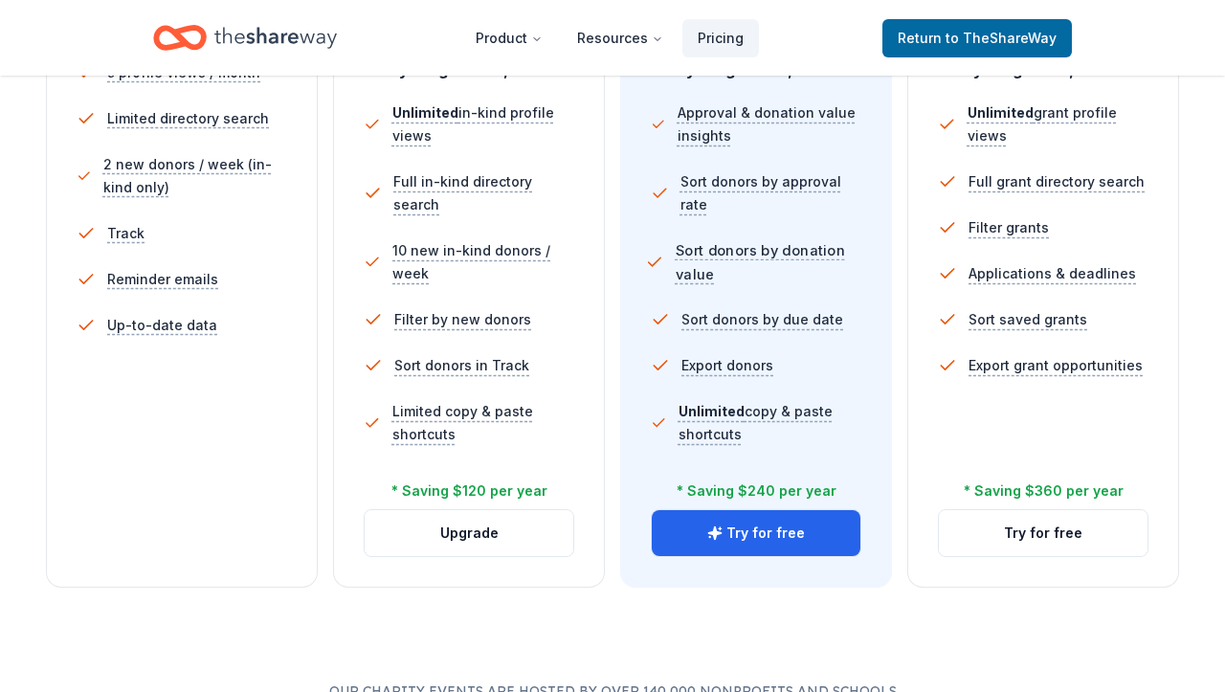
scroll to position [610, 0]
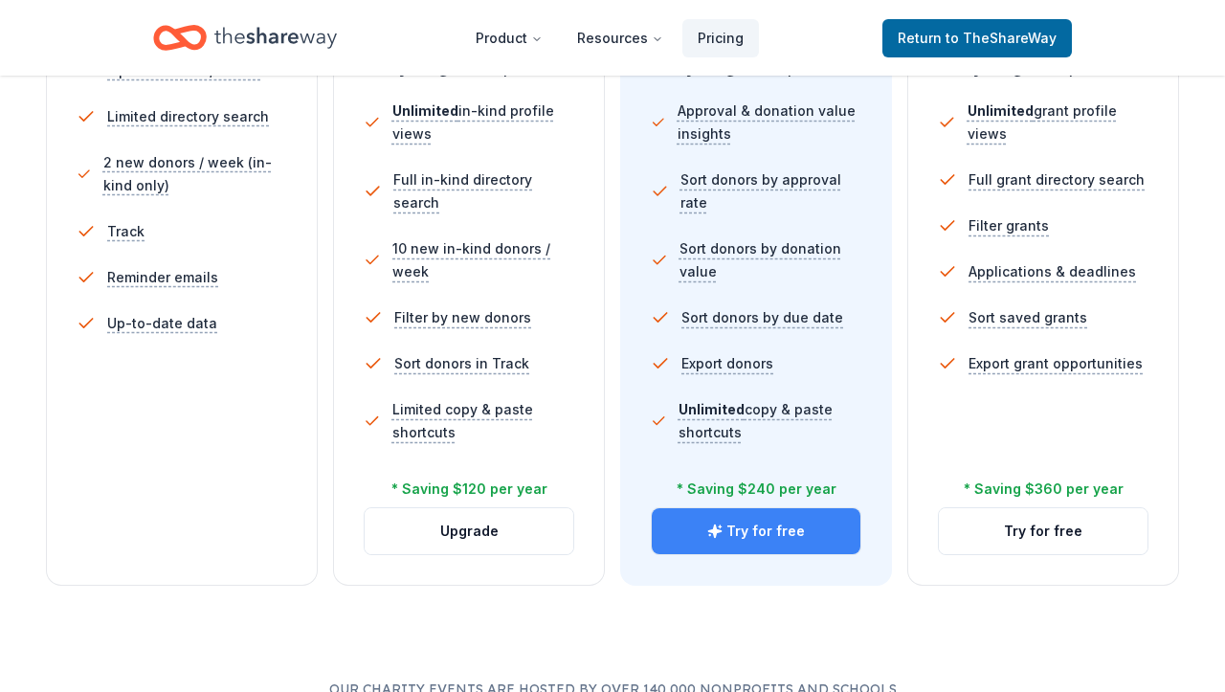
click at [777, 537] on button "Try for free" at bounding box center [756, 531] width 209 height 46
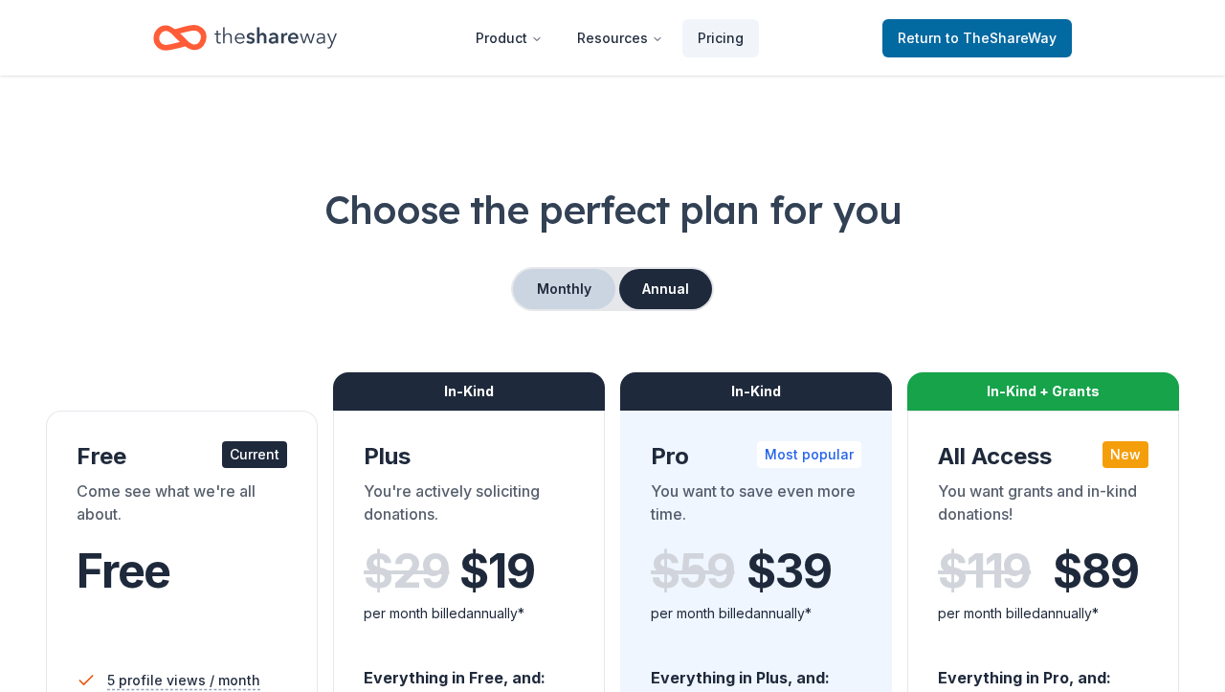
click at [549, 297] on button "Monthly" at bounding box center [564, 289] width 102 height 40
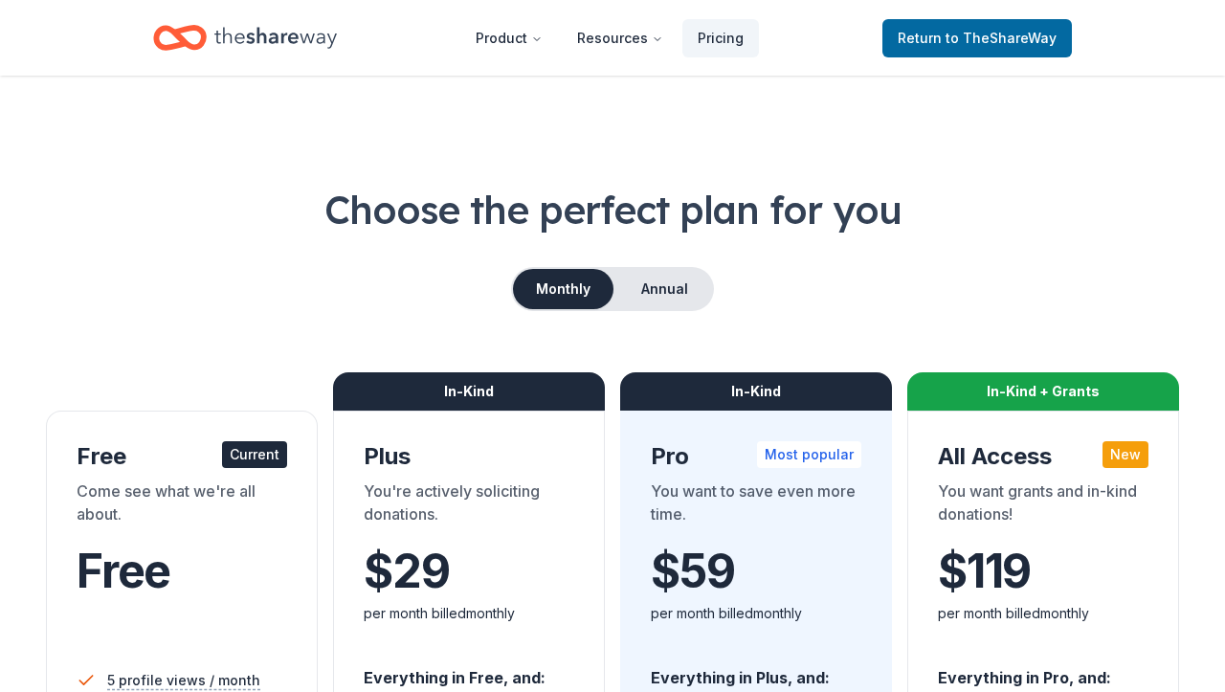
click at [207, 33] on div "Home" at bounding box center [245, 37] width 184 height 45
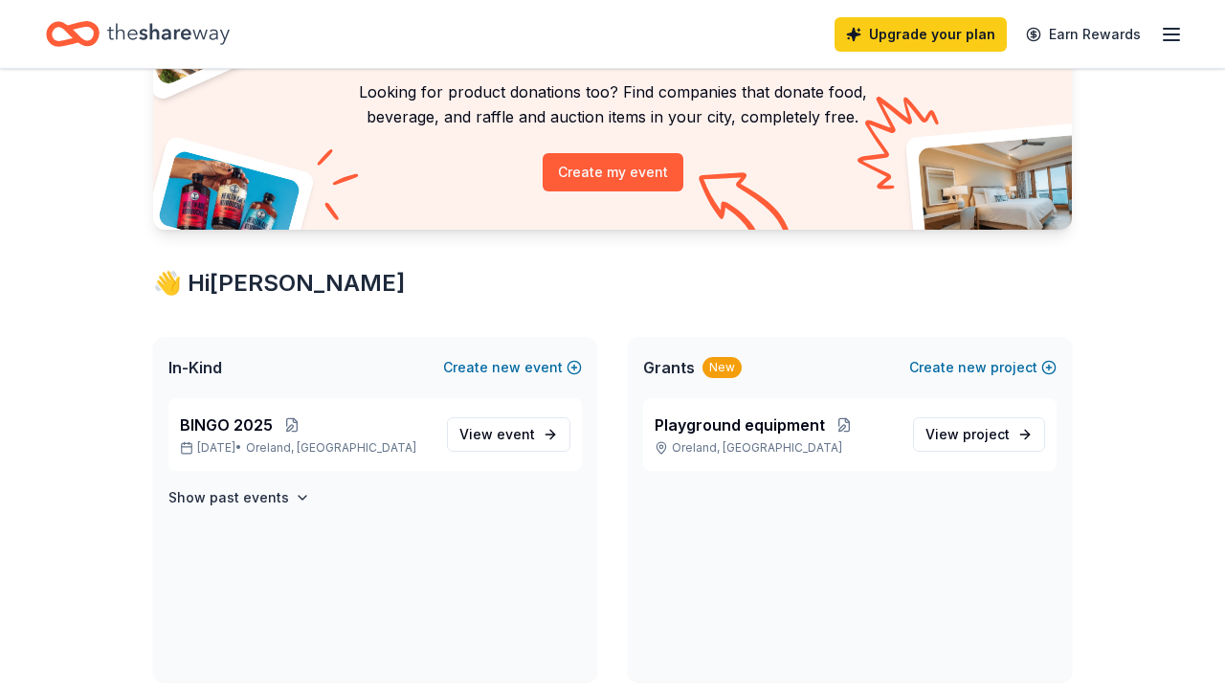
scroll to position [185, 0]
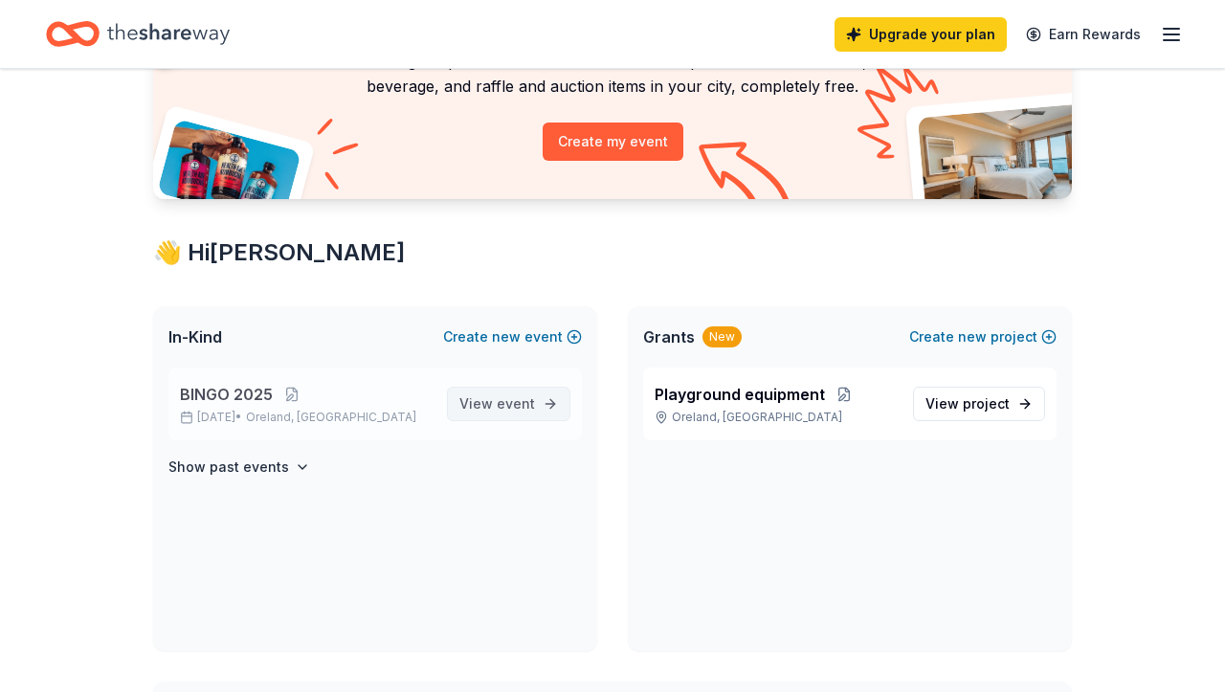
click at [492, 398] on span "View event" at bounding box center [498, 404] width 76 height 23
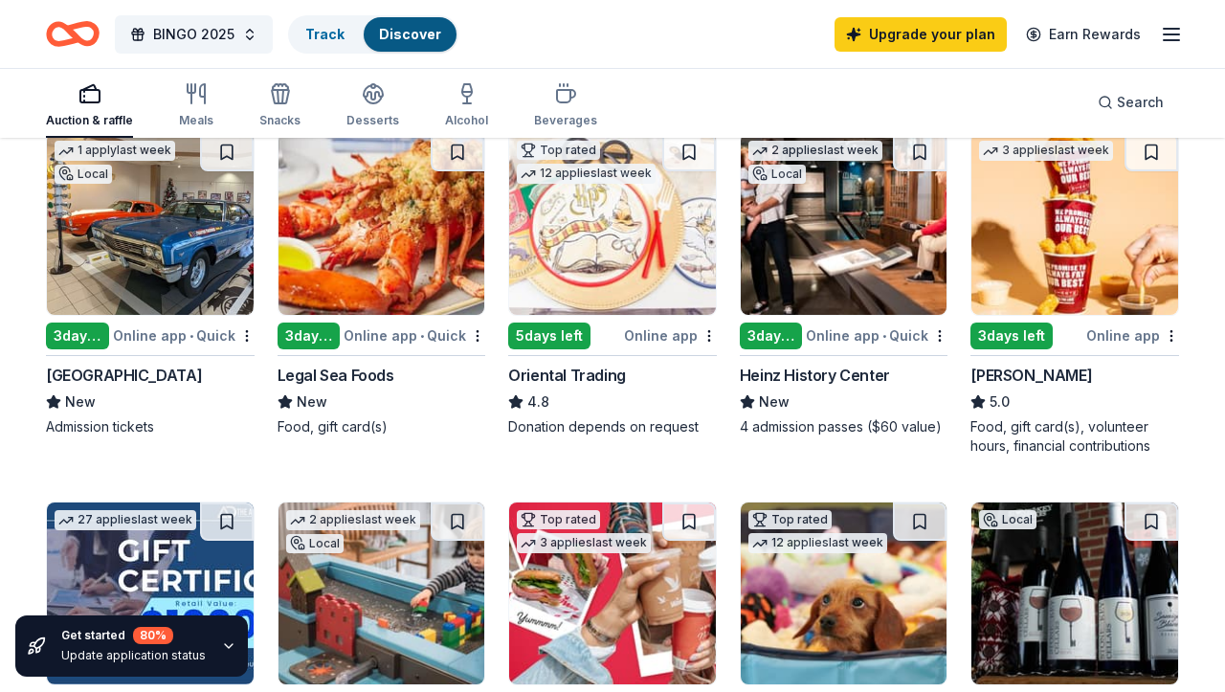
scroll to position [253, 0]
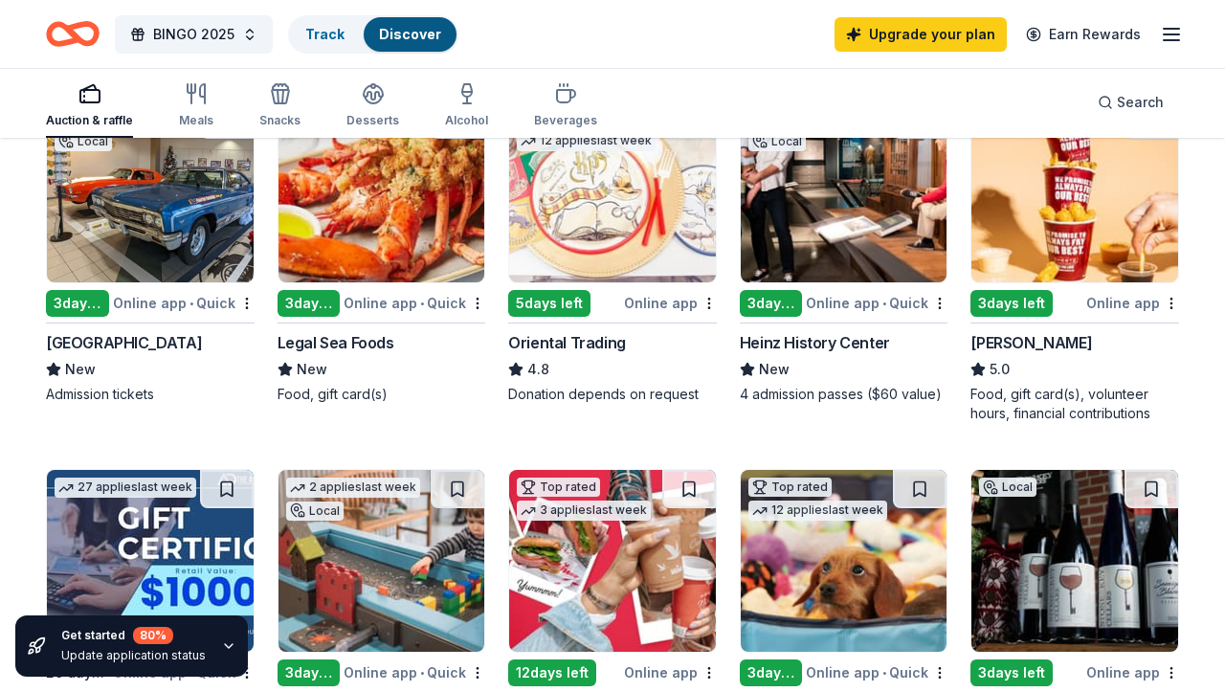
click at [225, 646] on icon "button" at bounding box center [229, 646] width 8 height 4
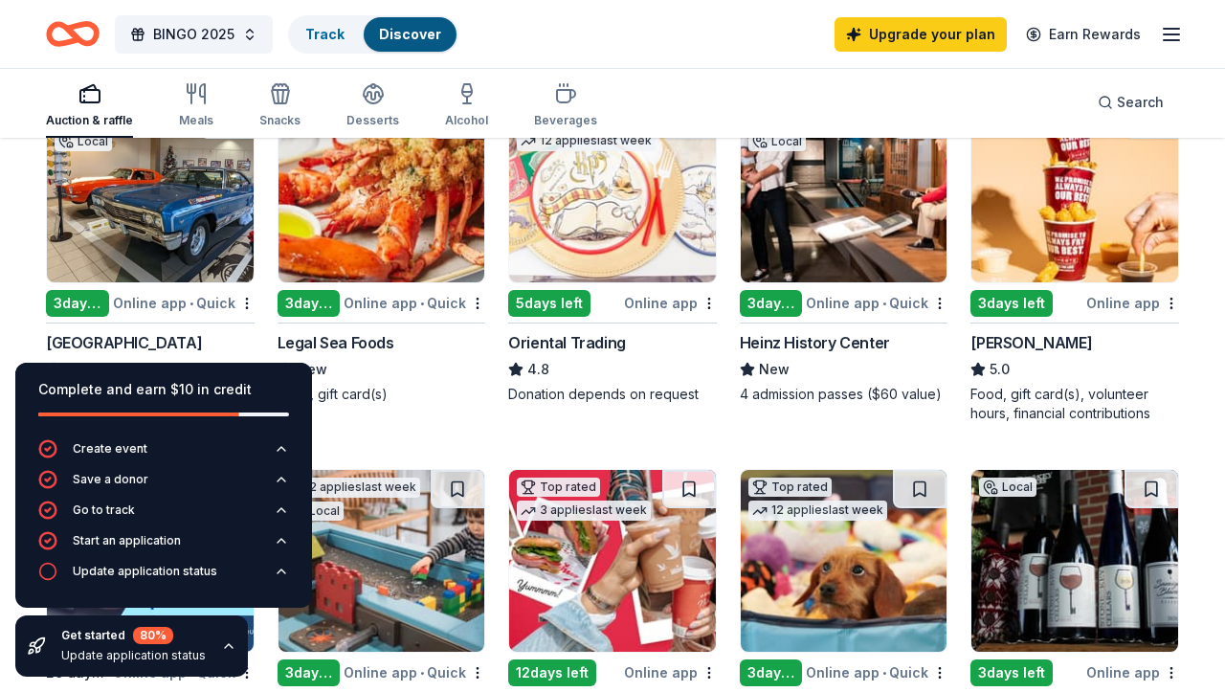
click at [443, 350] on div "Legal Sea Foods" at bounding box center [382, 342] width 209 height 23
click at [229, 647] on icon "button" at bounding box center [228, 646] width 15 height 15
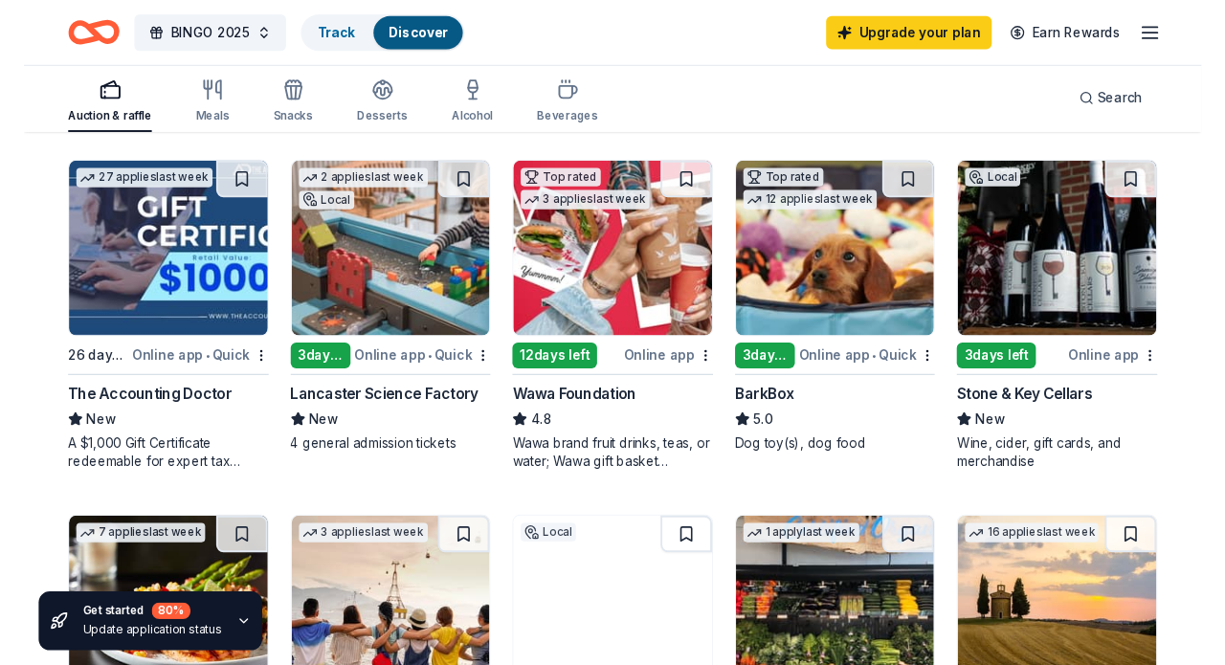
scroll to position [562, 0]
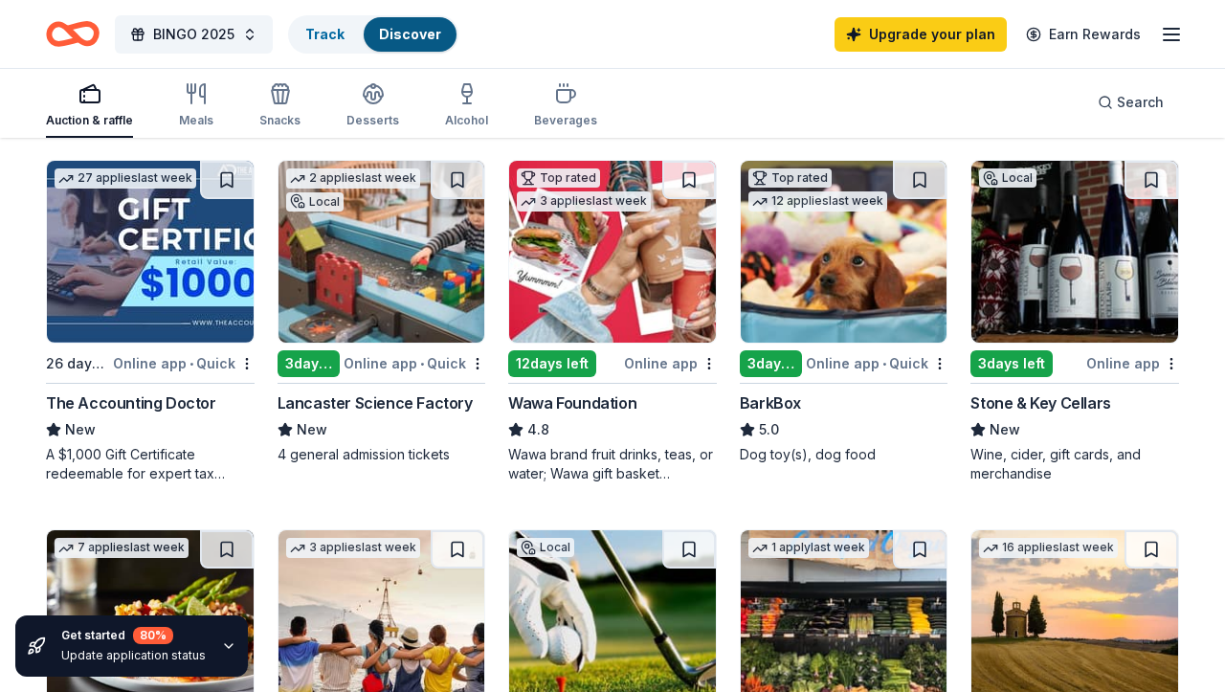
click at [1021, 355] on div "3 days left" at bounding box center [1012, 363] width 82 height 27
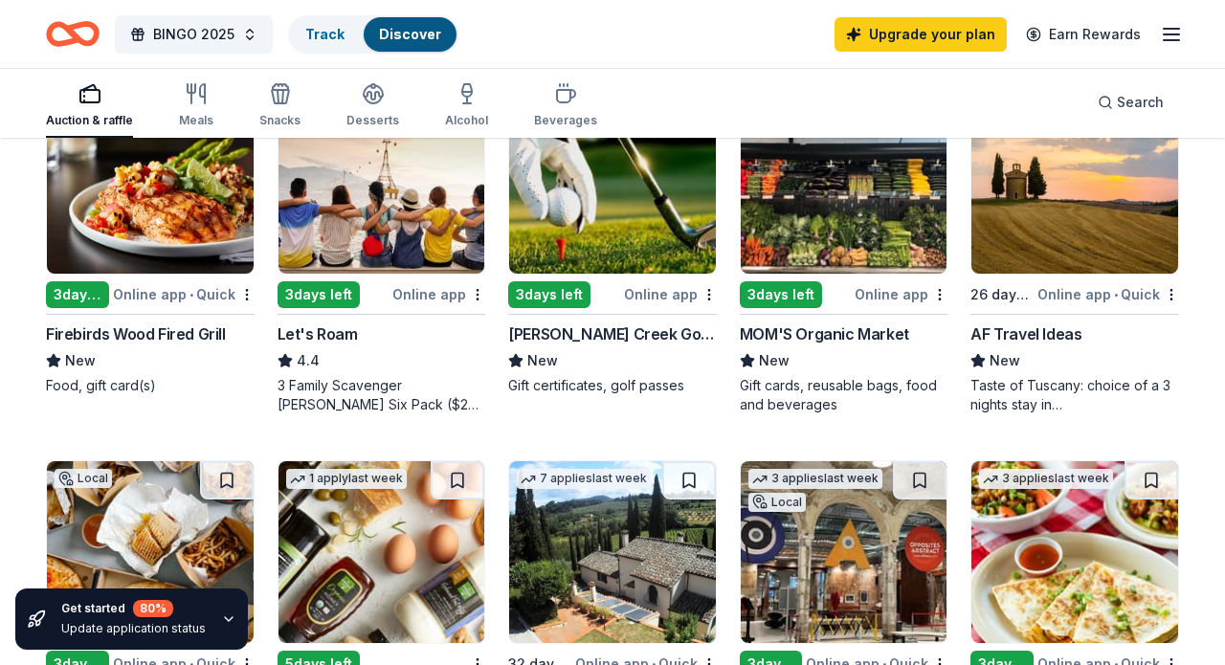
scroll to position [1001, 0]
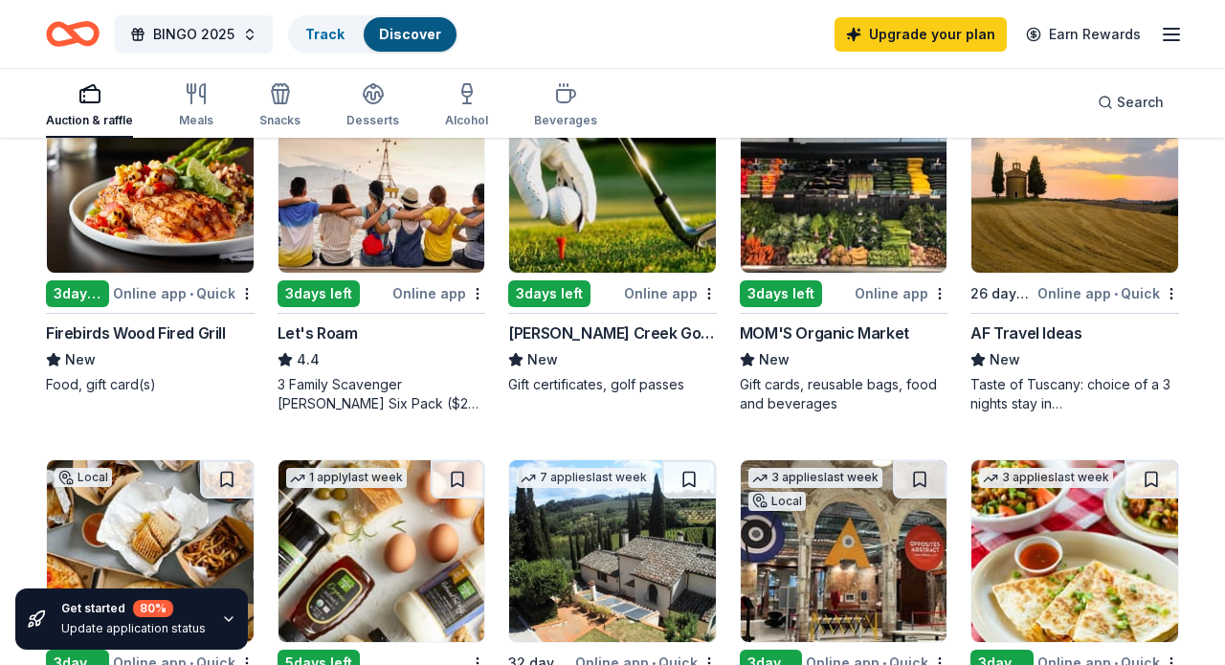
click at [103, 263] on img at bounding box center [150, 182] width 207 height 182
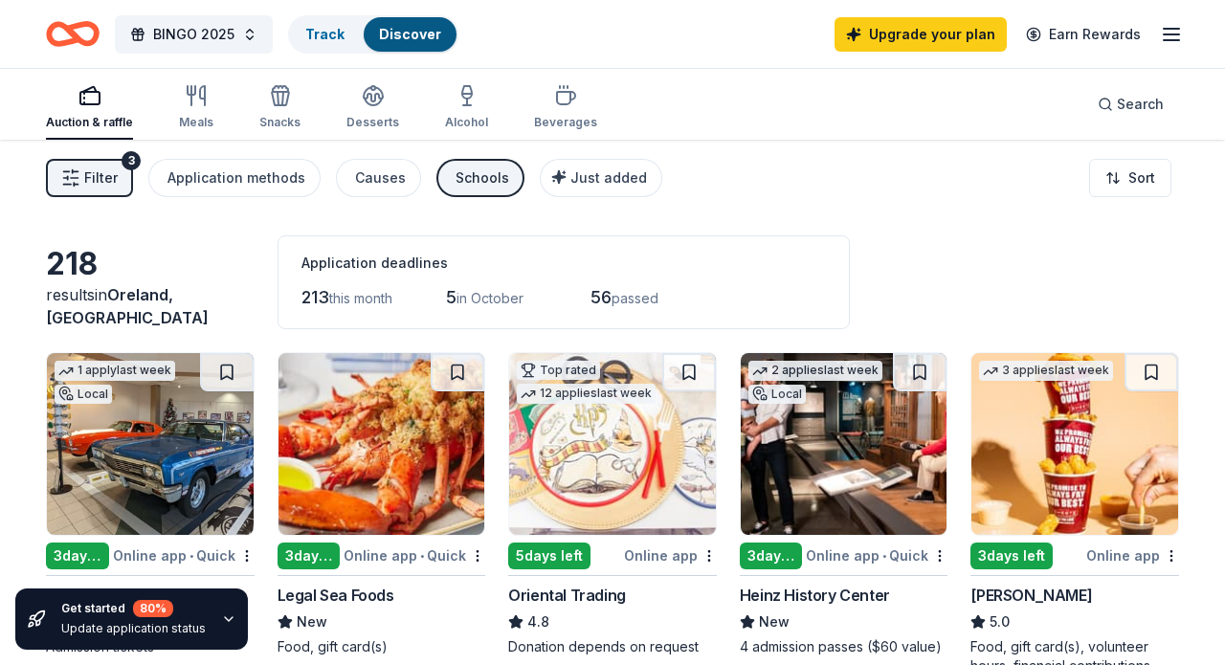
scroll to position [0, 0]
click at [312, 32] on link "Track" at bounding box center [324, 34] width 39 height 16
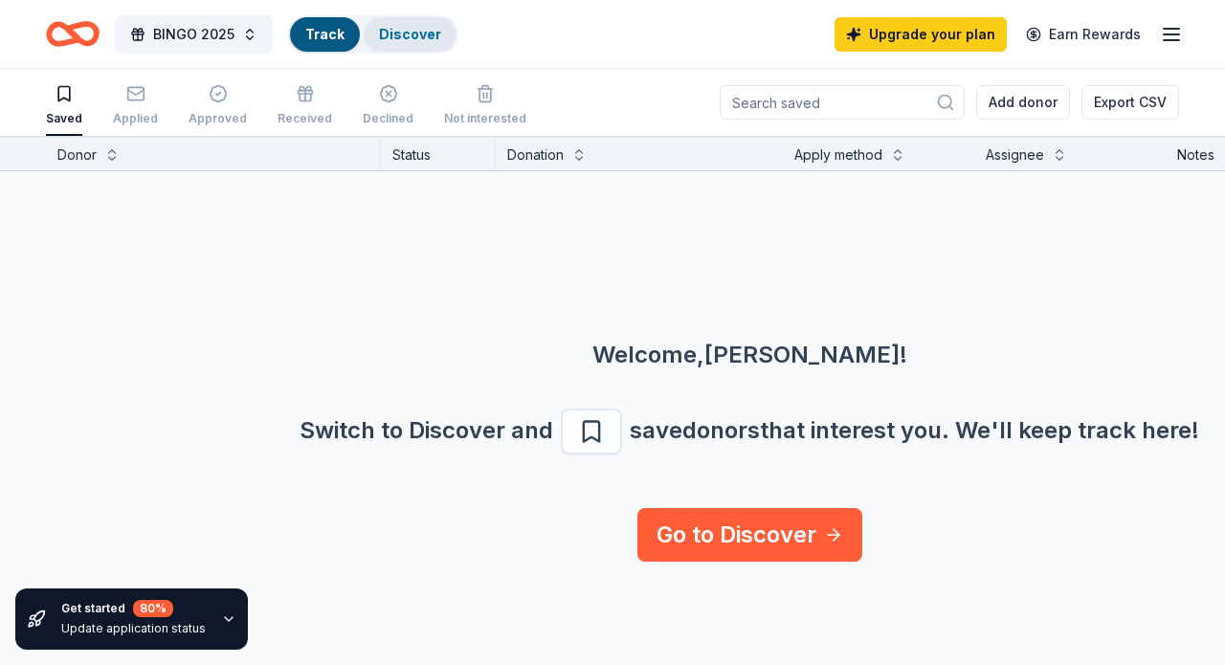
click at [395, 34] on link "Discover" at bounding box center [410, 34] width 62 height 16
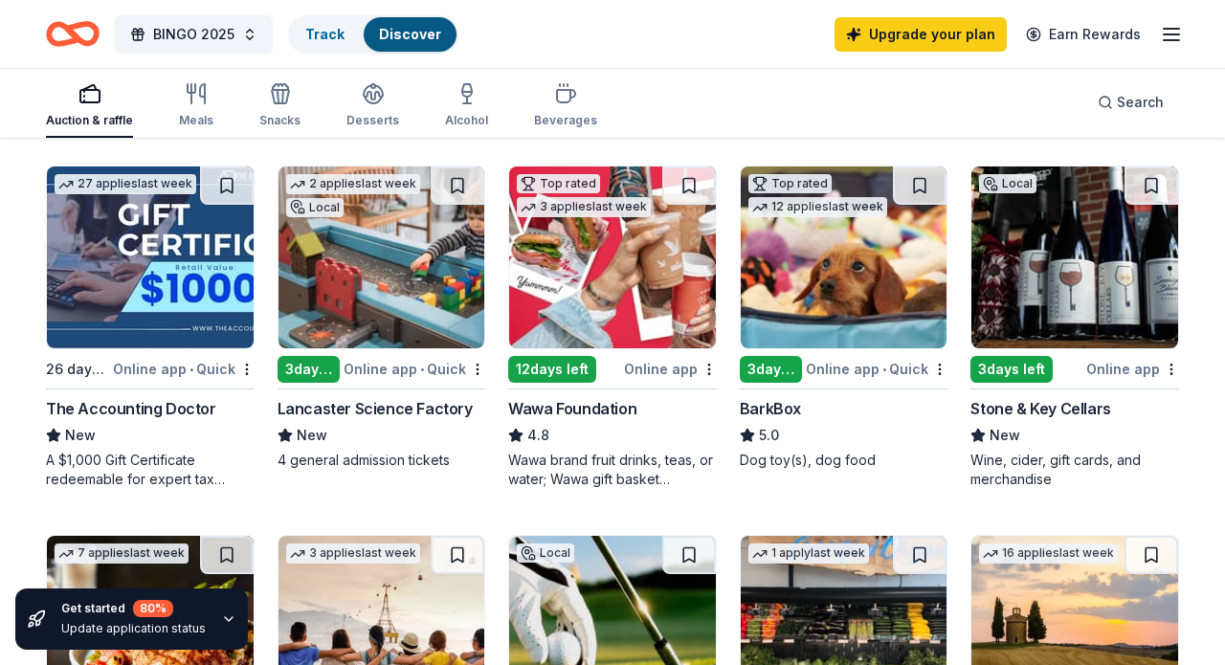
scroll to position [557, 0]
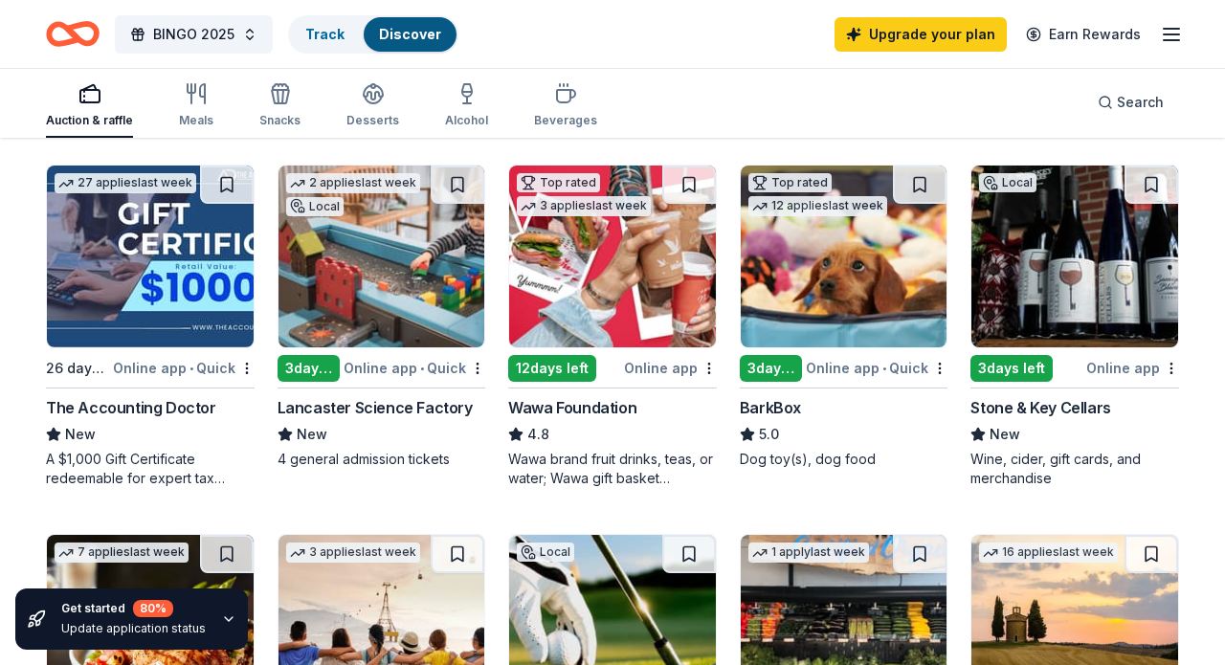
click at [779, 375] on div "3 days left" at bounding box center [771, 368] width 63 height 27
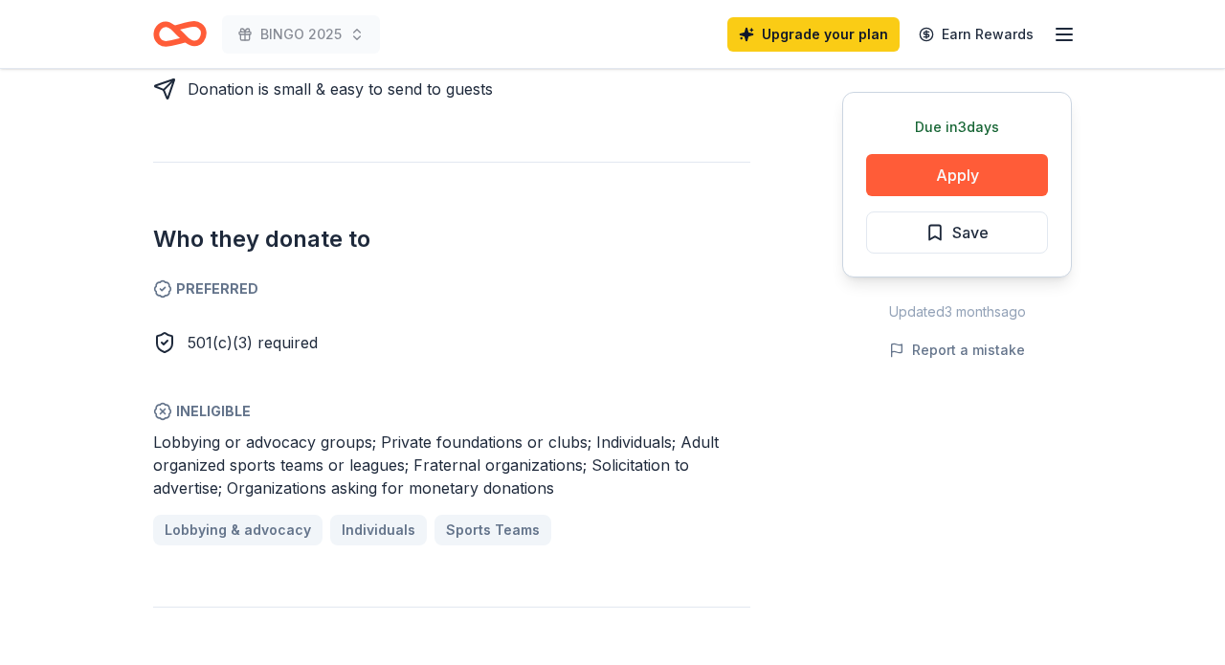
scroll to position [865, 0]
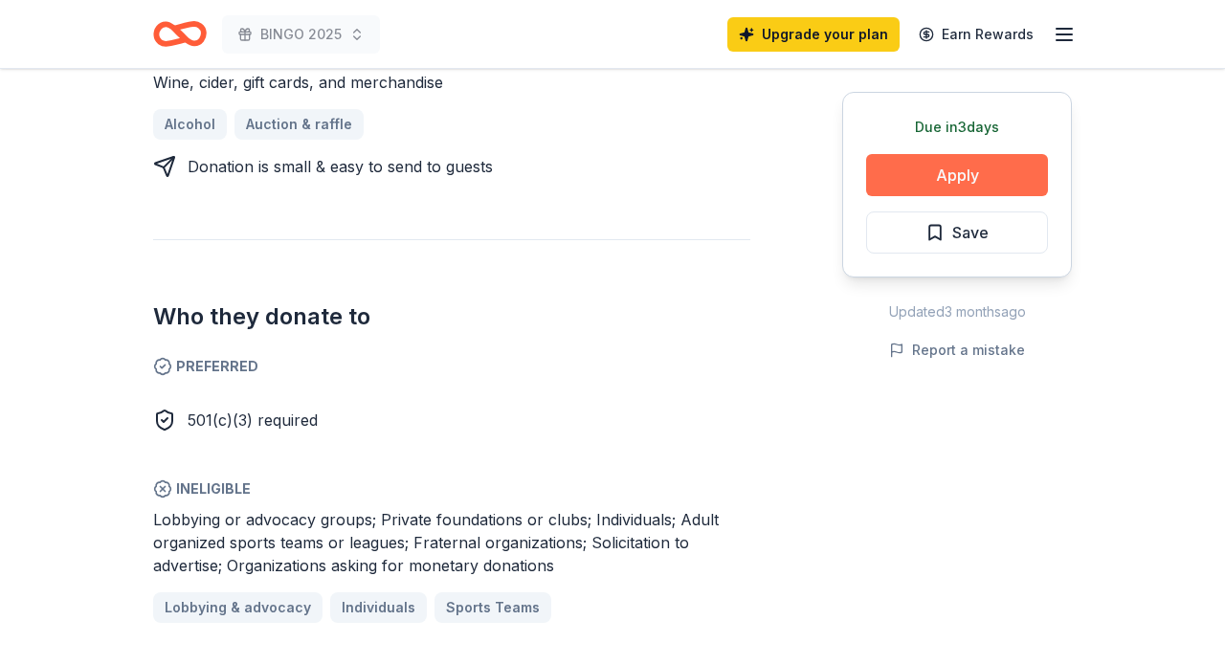
click at [959, 169] on button "Apply" at bounding box center [957, 175] width 182 height 42
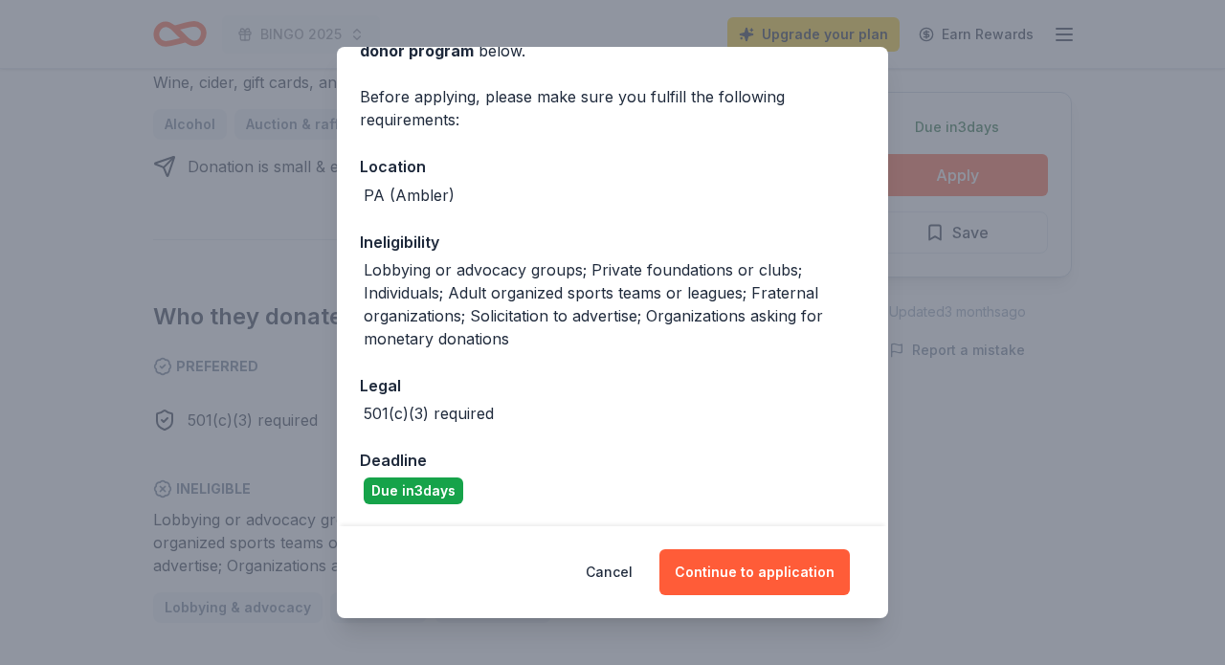
scroll to position [123, 0]
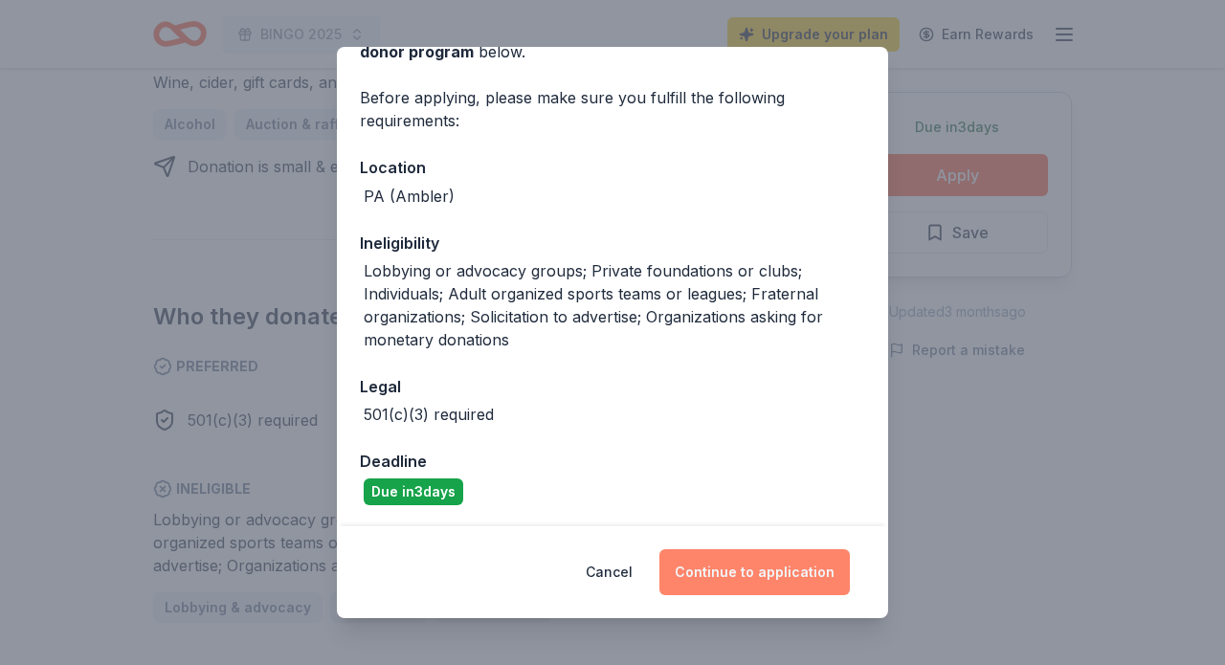
click at [741, 571] on button "Continue to application" at bounding box center [755, 573] width 191 height 46
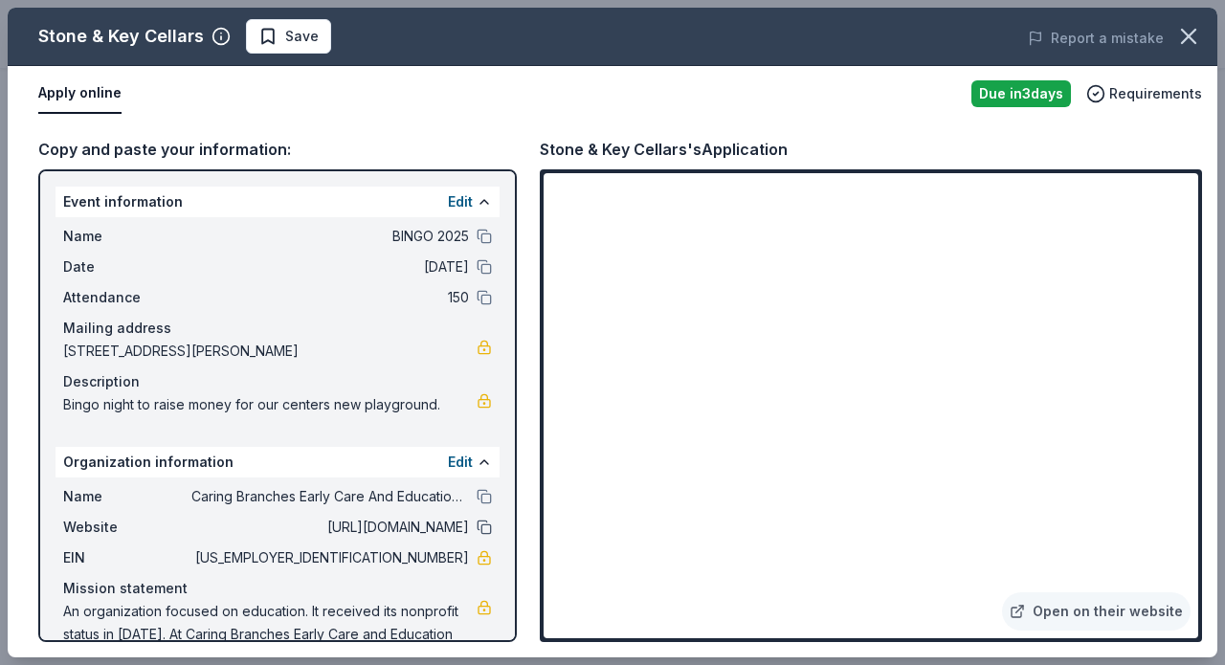
click at [487, 527] on button at bounding box center [484, 527] width 15 height 15
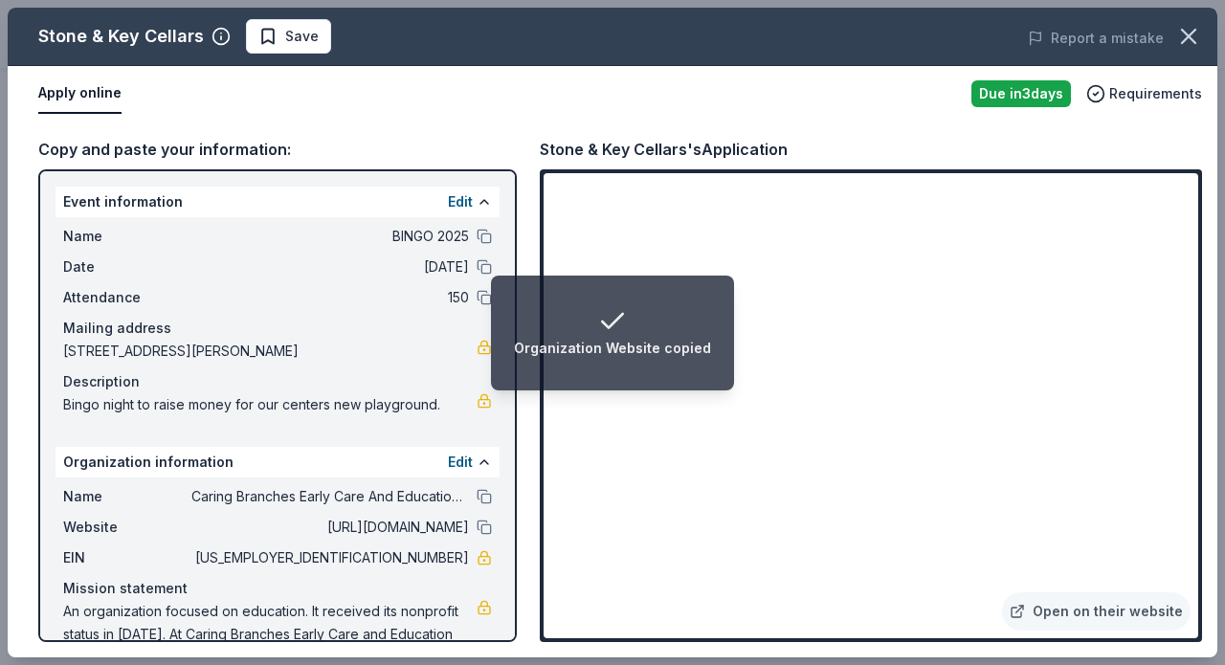
scroll to position [0, 0]
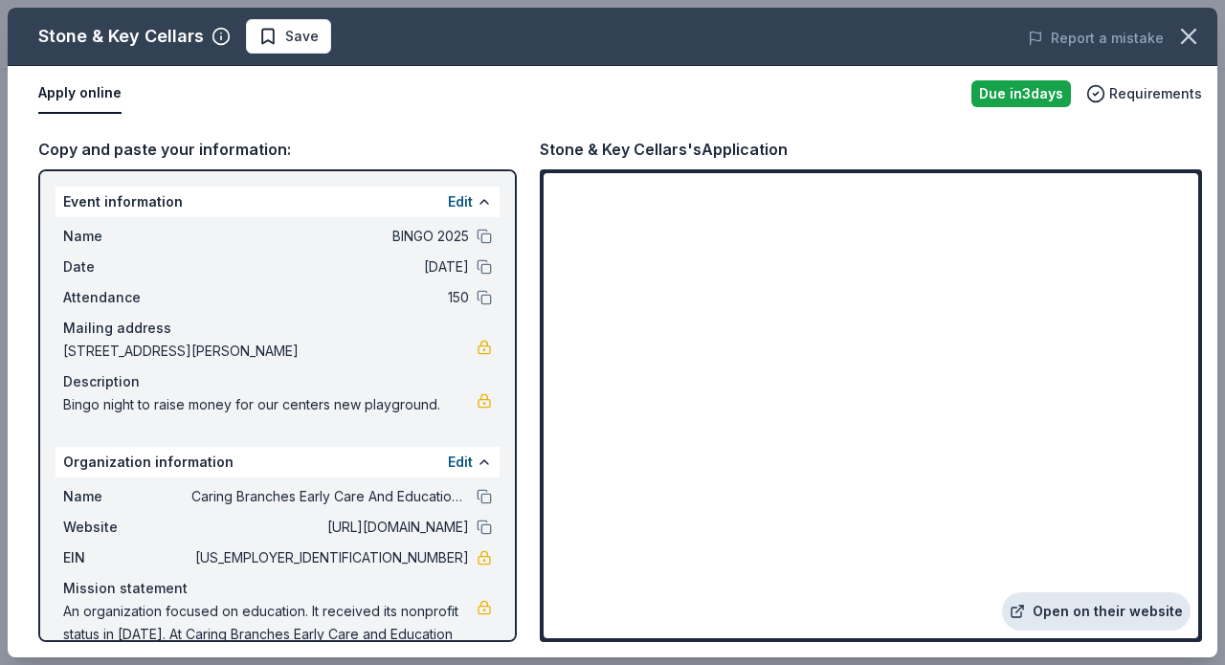
click at [1080, 609] on link "Open on their website" at bounding box center [1096, 612] width 189 height 38
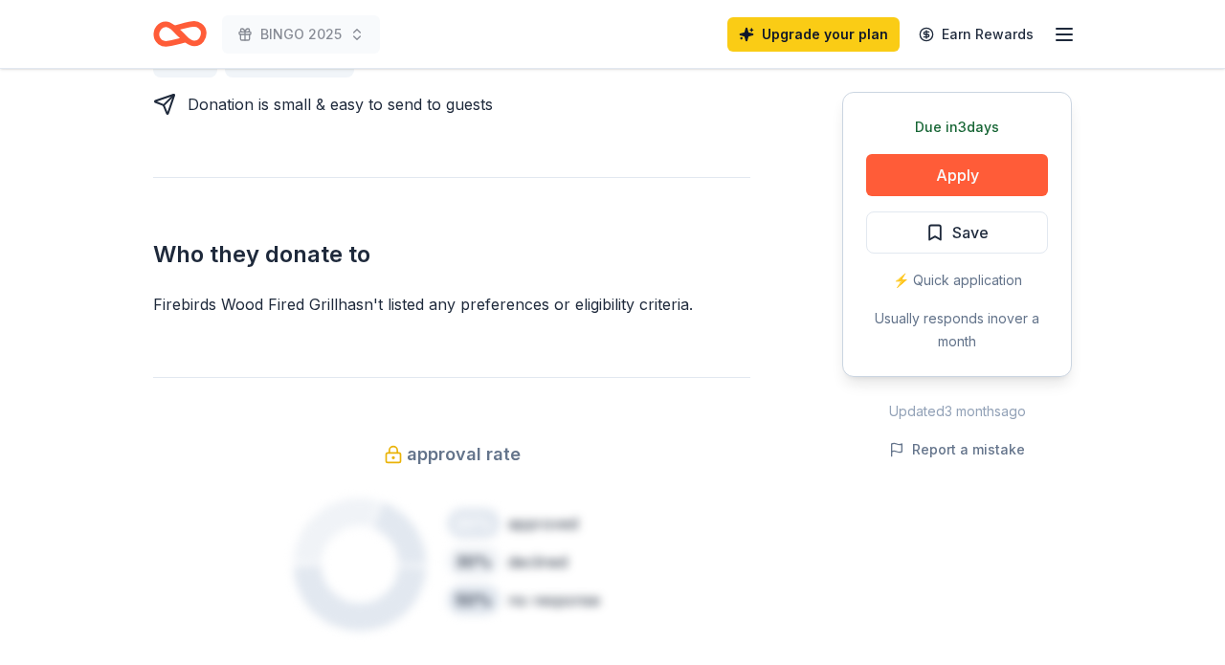
scroll to position [1017, 0]
